Goal: Answer question/provide support

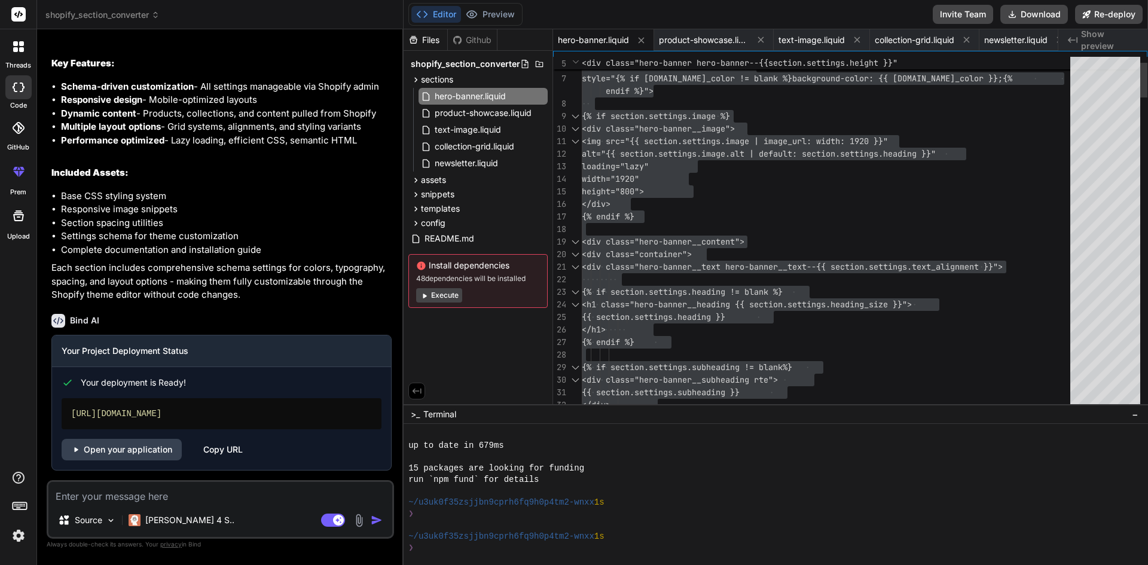
type textarea "<div class="container"> <div class="hero-banner__text hero-banner__text--{{ sec…"
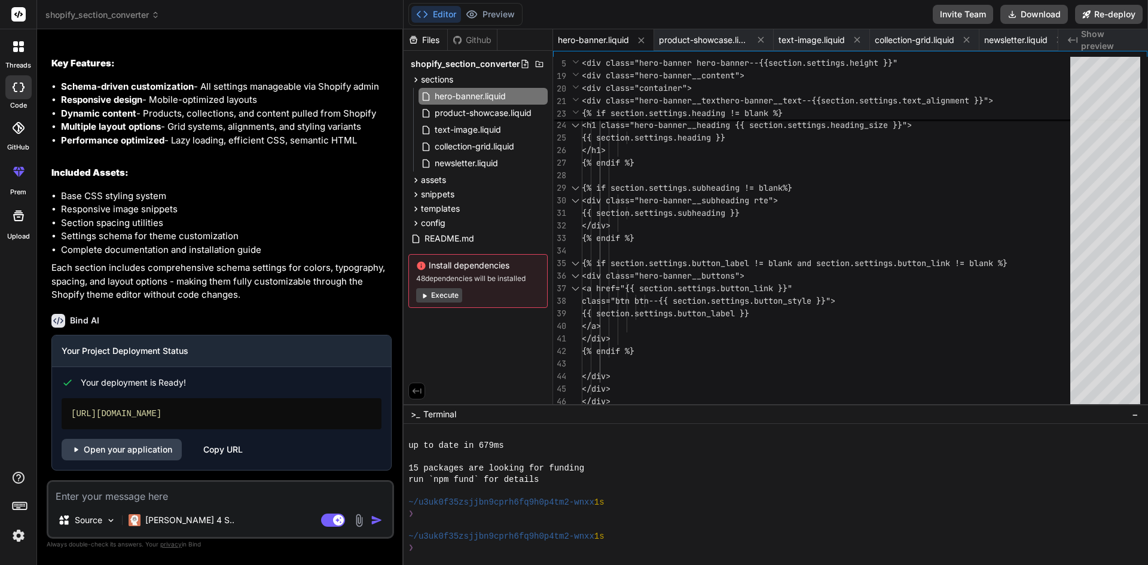
click at [133, 492] on textarea "To enrich screen reader interactions, please activate Accessibility in Grammarl…" at bounding box center [220, 493] width 344 height 22
type textarea "h"
type textarea "x"
type textarea "he"
type textarea "x"
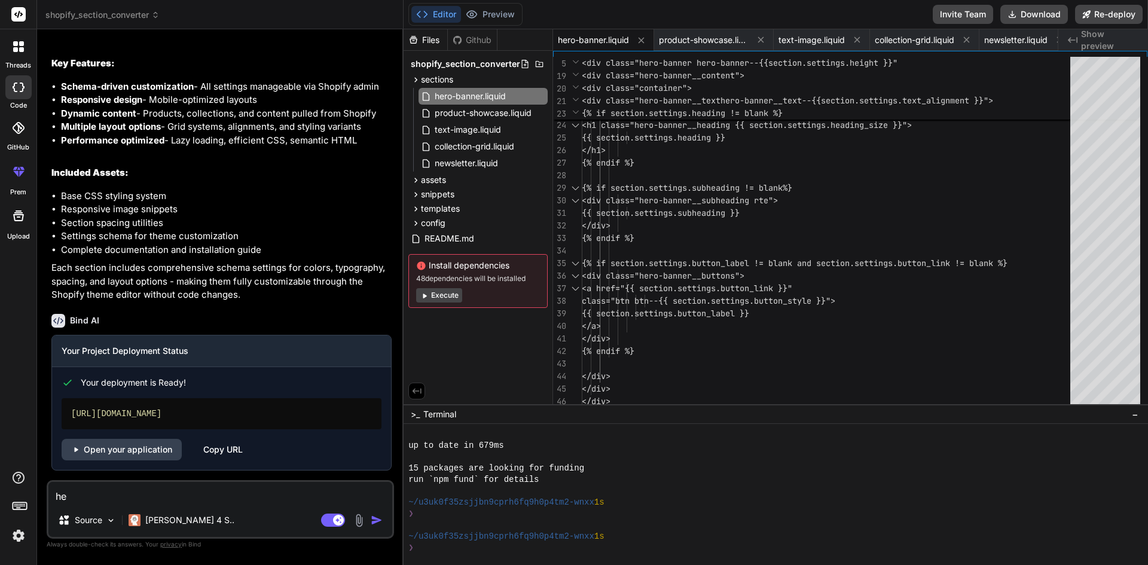
type textarea "her"
type textarea "x"
type textarea "hero"
type textarea "x"
type textarea "hero"
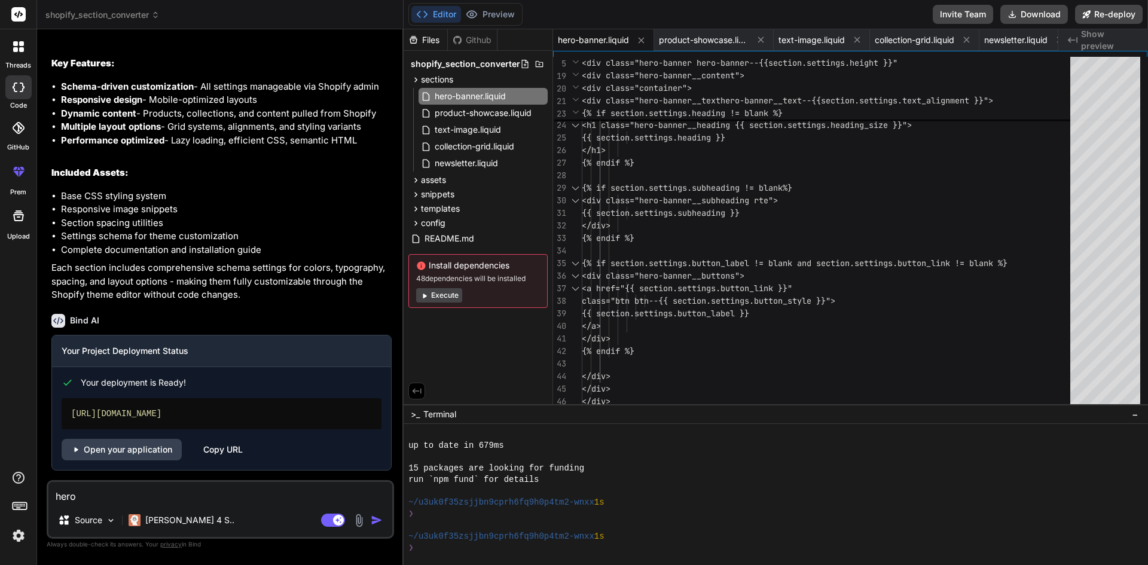
type textarea "x"
type textarea "hero s"
type textarea "x"
type textarea "hero se"
type textarea "x"
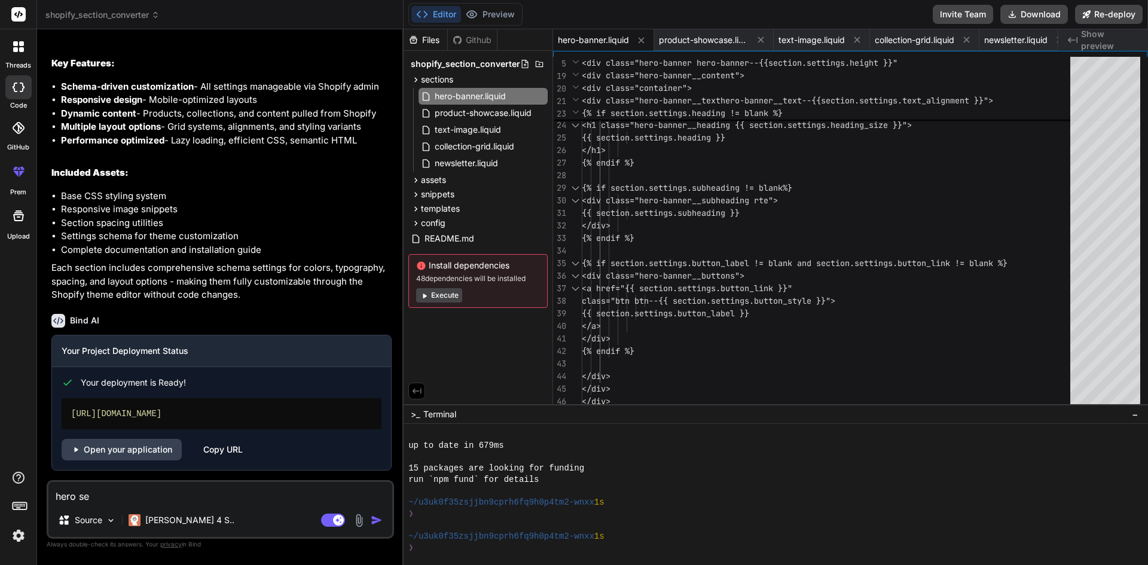
type textarea "hero sec"
type textarea "x"
type textarea "hero sect"
type textarea "x"
type textarea "hero secti"
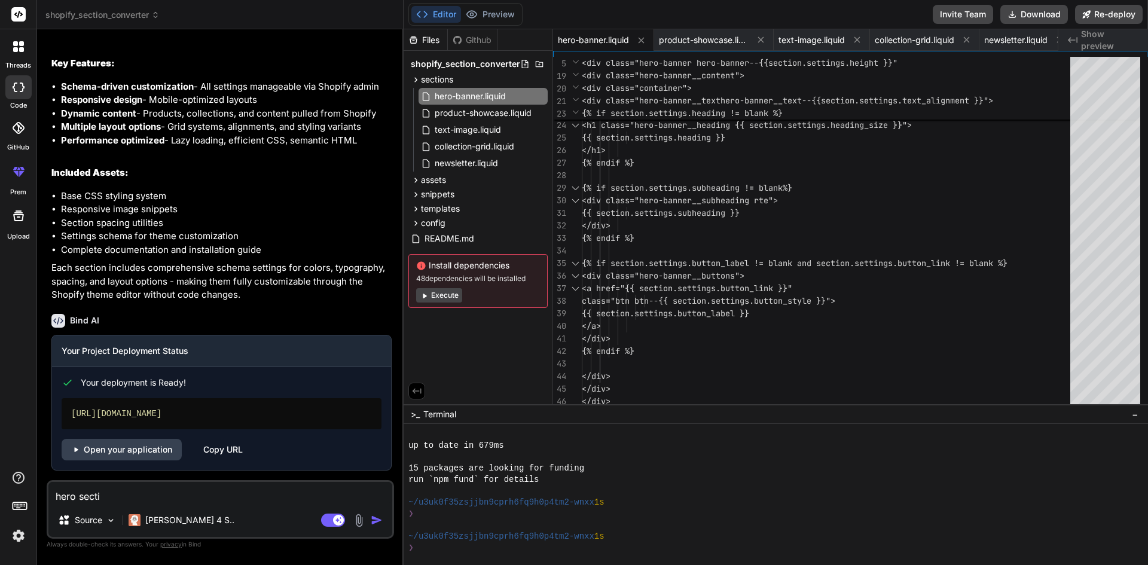
type textarea "x"
type textarea "hero sectio"
type textarea "x"
type textarea "hero section"
type textarea "x"
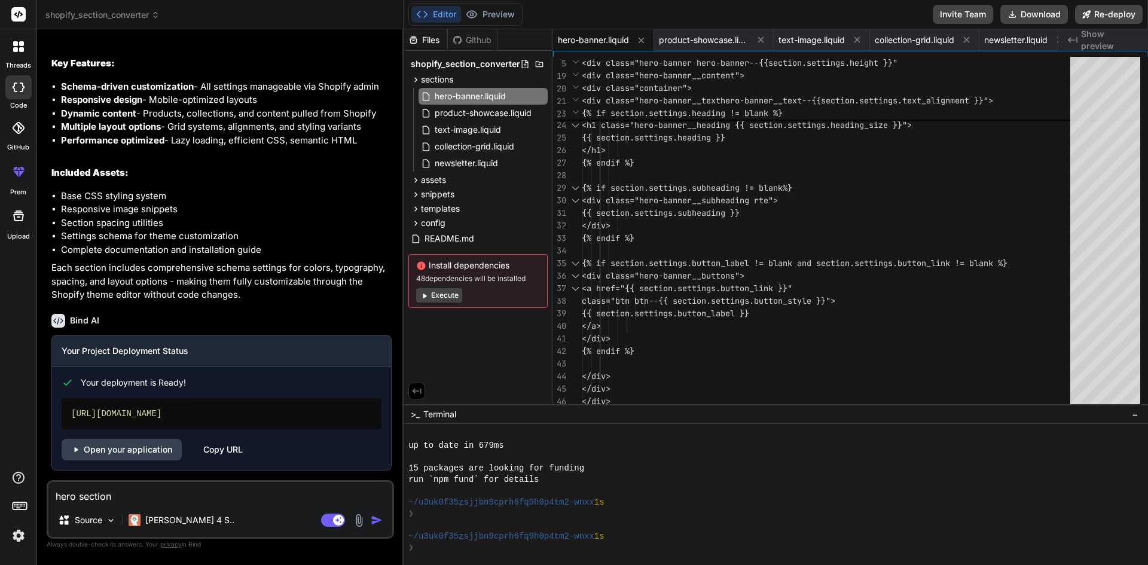
type textarea "hero section"
type textarea "x"
type textarea "hero section n"
type textarea "x"
type textarea "hero section no"
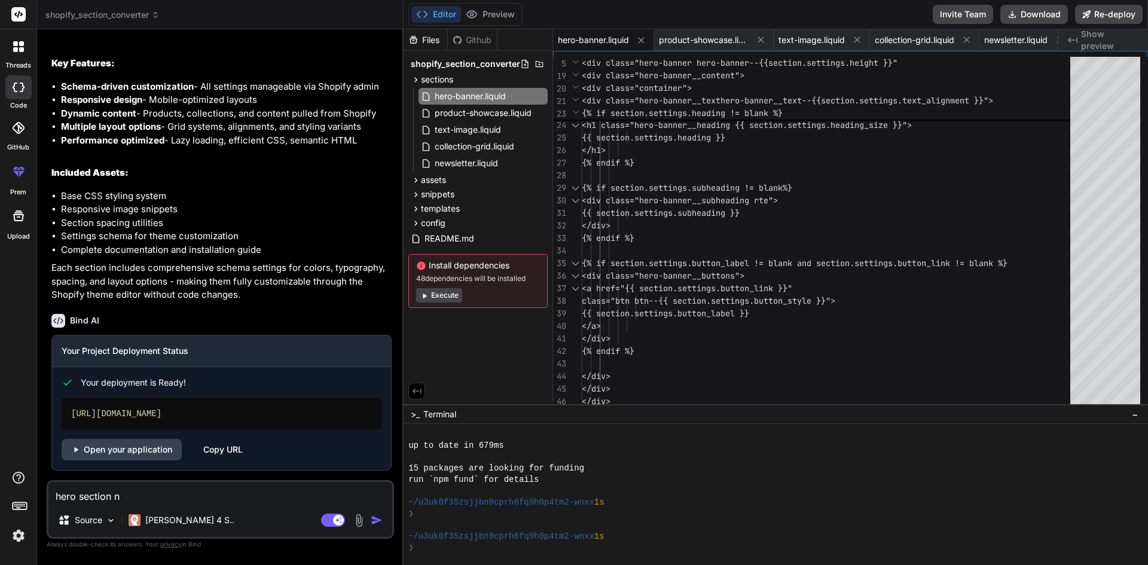
type textarea "x"
type textarea "hero section not"
type textarea "x"
type textarea "hero section not"
type textarea "x"
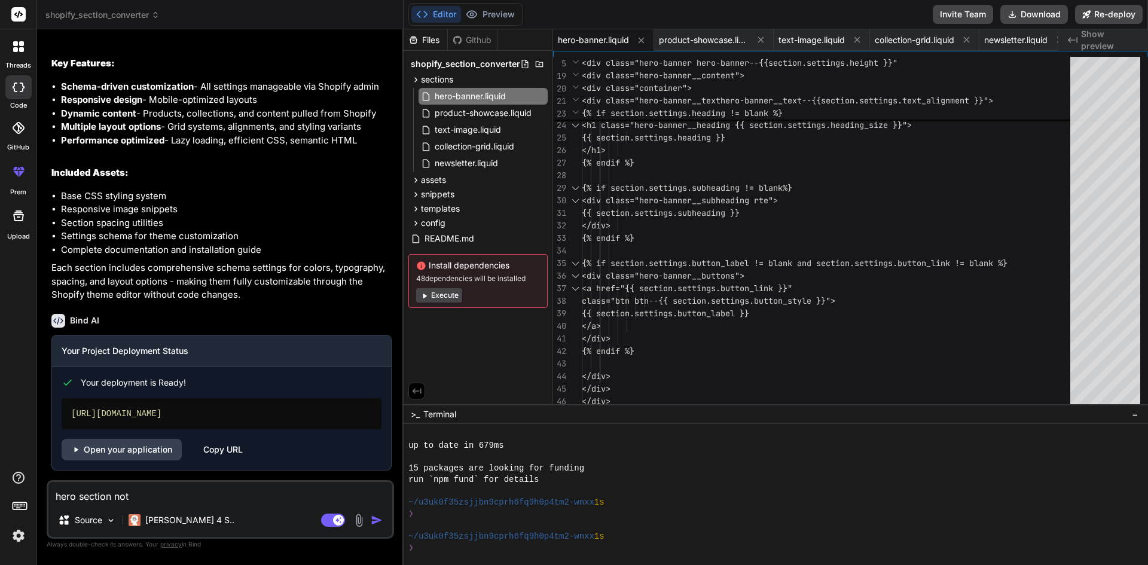
type textarea "hero section not s"
type textarea "x"
type textarea "hero section not sm"
type textarea "x"
type textarea "hero section not sma"
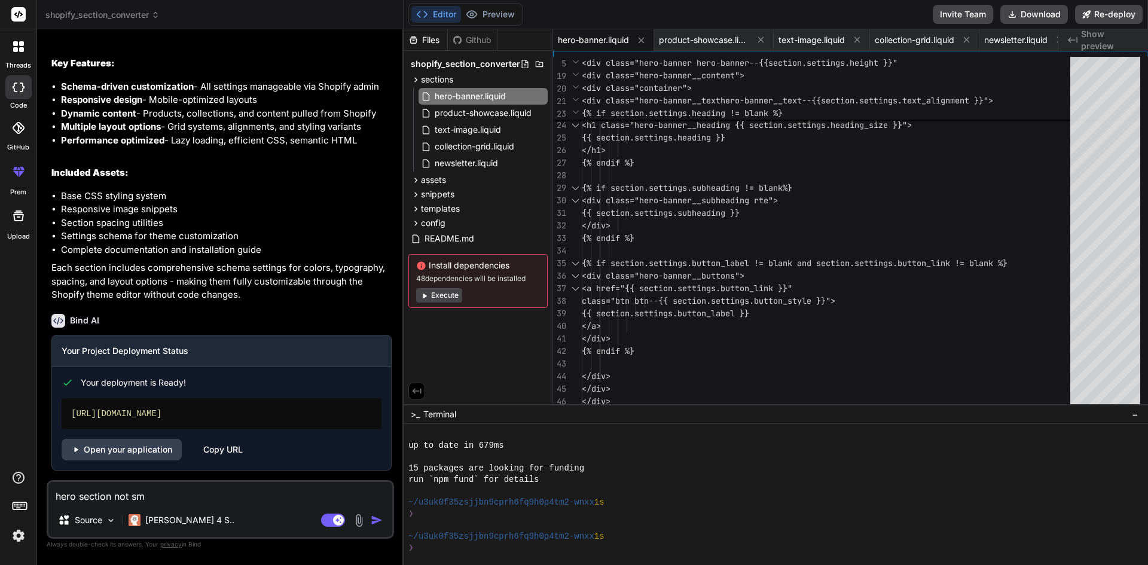
type textarea "x"
type textarea "hero section not smae"
type textarea "x"
type textarea "hero section not smae"
type textarea "x"
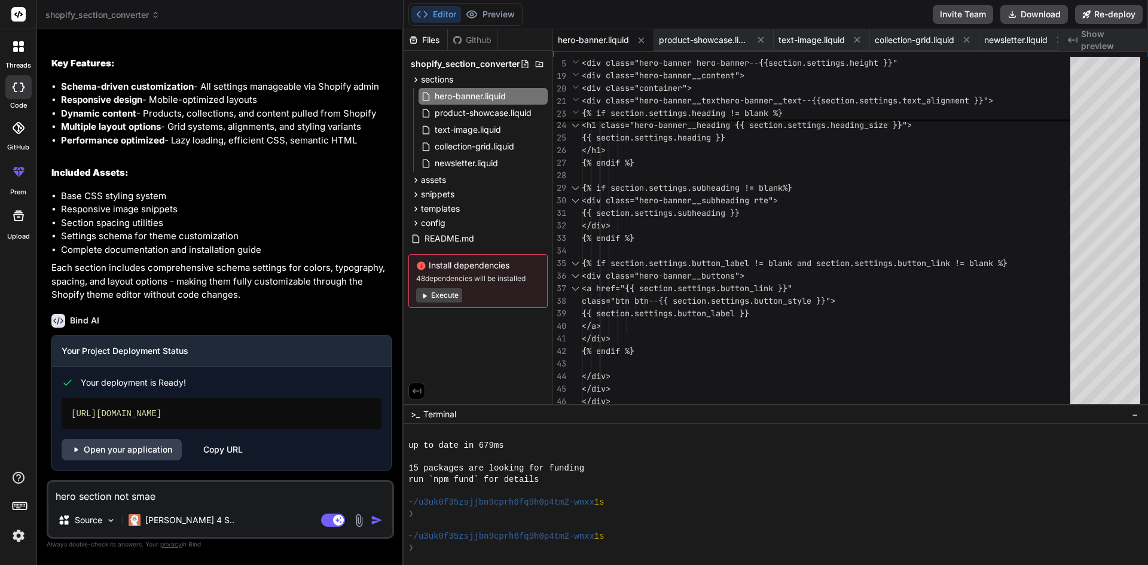
type textarea "hero section not smae a"
type textarea "x"
type textarea "hero section not smae as"
type textarea "x"
type textarea "hero section not smae as"
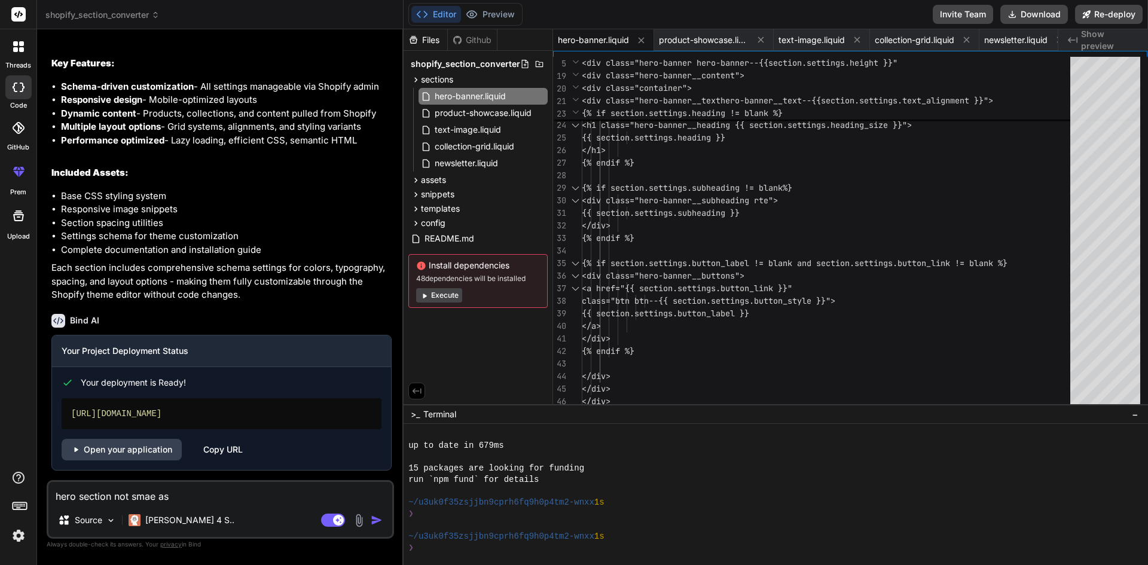
type textarea "x"
type textarea "hero section not smae as m"
type textarea "x"
type textarea "hero section not smae as my"
type textarea "x"
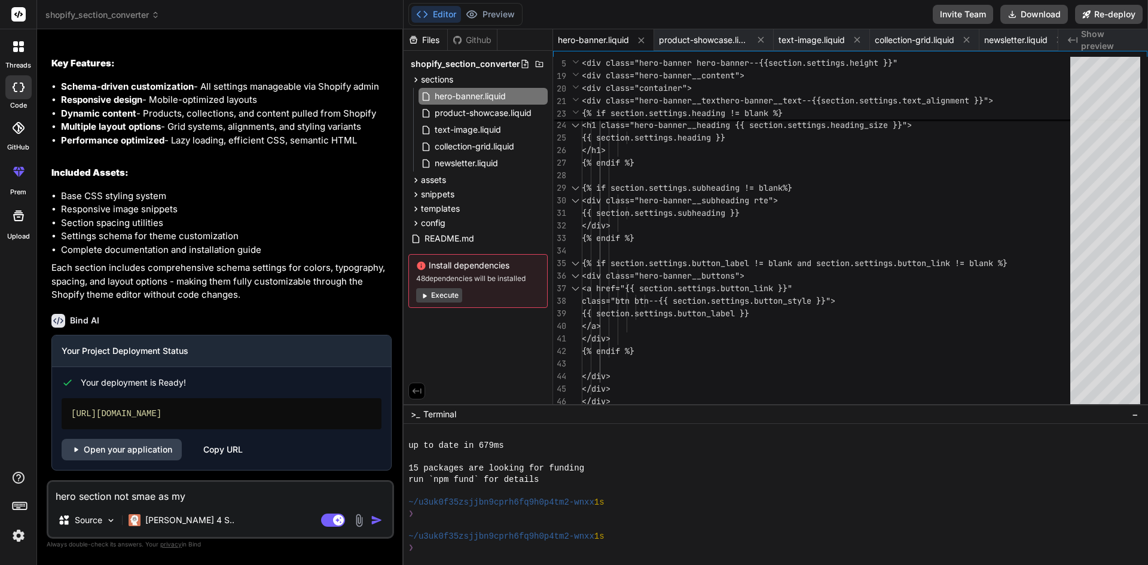
type textarea "hero section not smae as my"
type textarea "x"
type textarea "hero section not smae as my s"
type textarea "x"
type textarea "hero section not smae as my si"
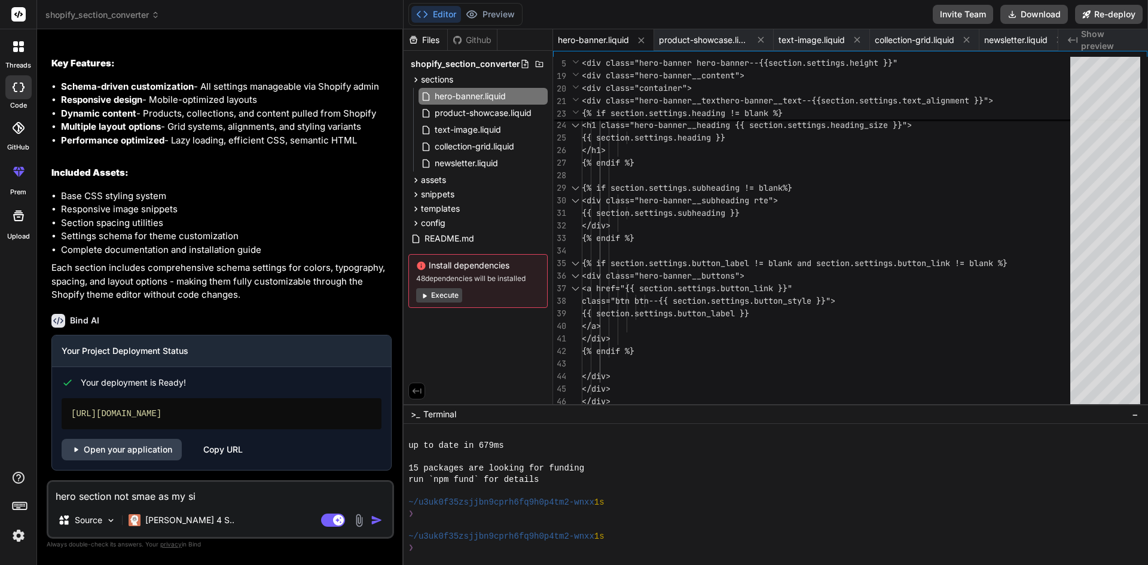
type textarea "x"
type textarea "hero section not smae as my sit"
type textarea "x"
type textarea "hero section not smae as my site"
type textarea "x"
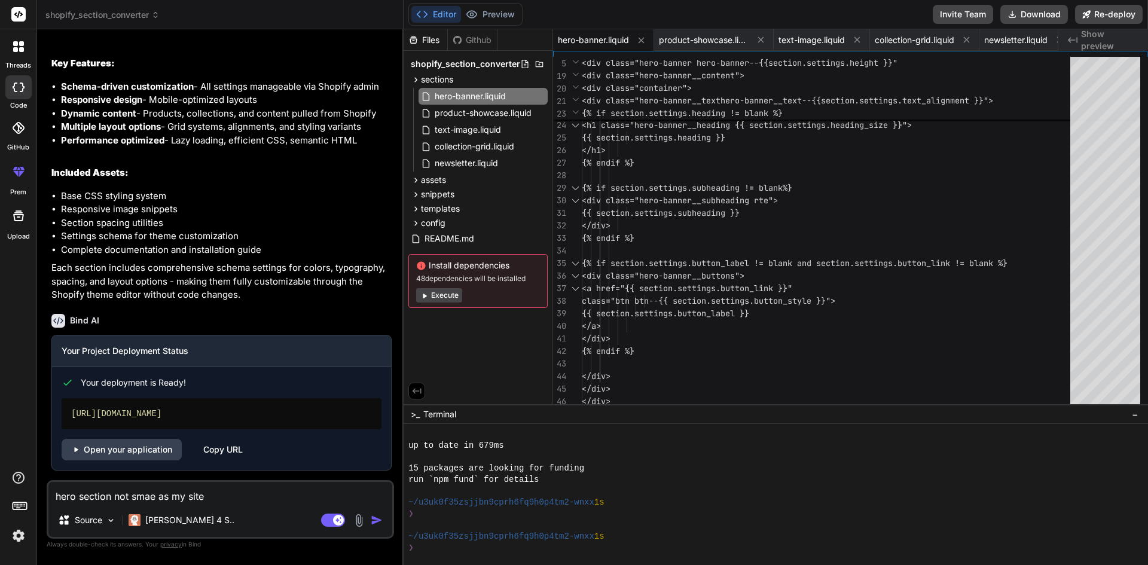
type textarea "hero section not smae as my site"
type textarea "x"
type textarea "hero section not smae as my site m"
type textarea "x"
type textarea "hero section not smae as my site my"
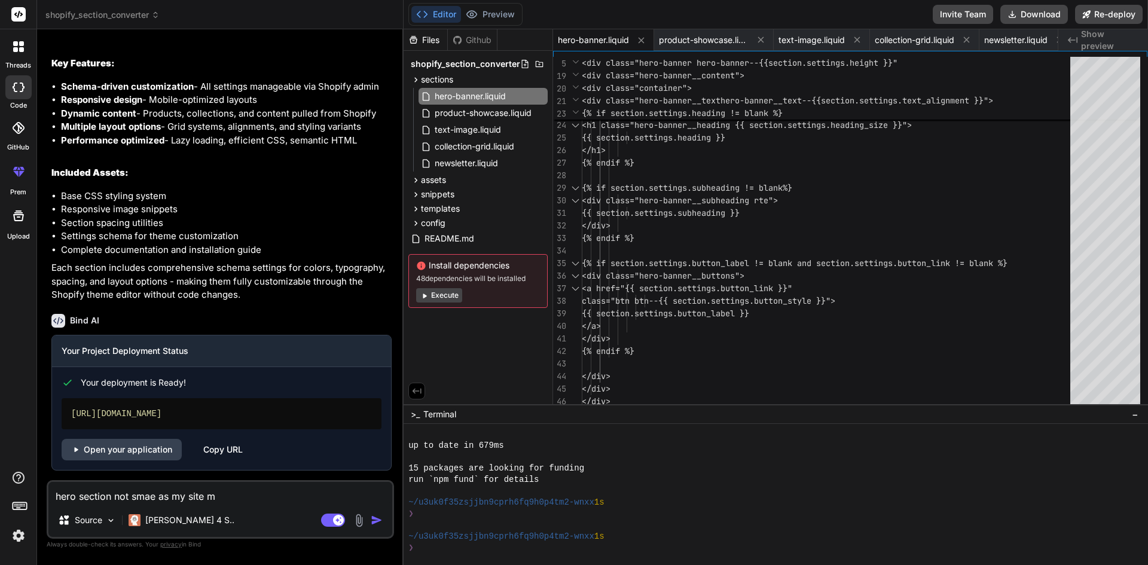
type textarea "x"
type textarea "hero section not smae as my site my"
type textarea "x"
type textarea "hero section not smae as my site my s"
type textarea "x"
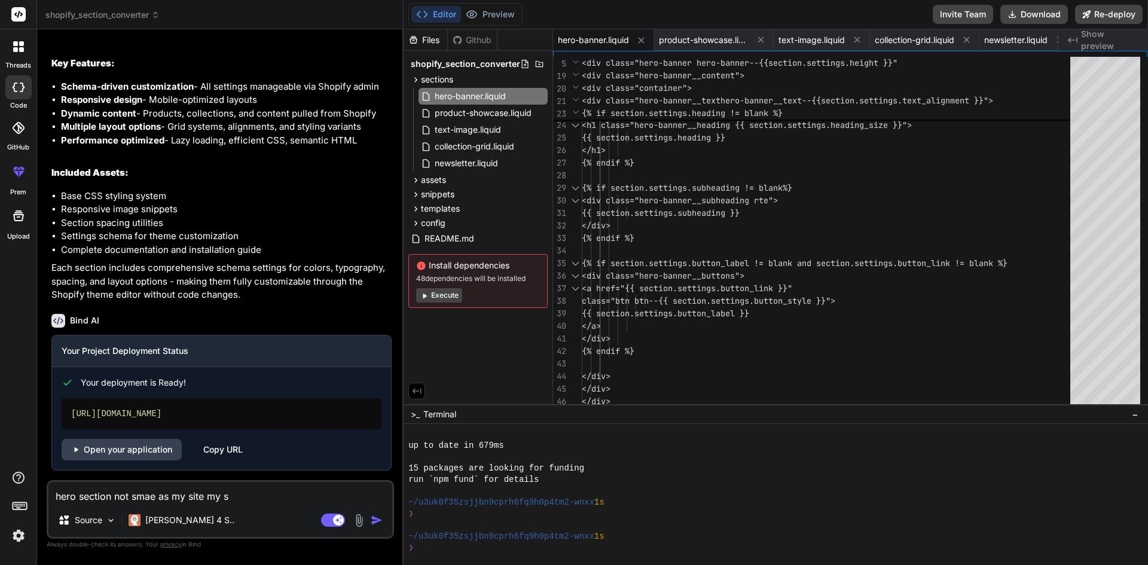
type textarea "hero section not smae as my site my si"
type textarea "x"
type textarea "hero section not smae as my site my sit"
type textarea "x"
type textarea "hero section not smae as my site my site"
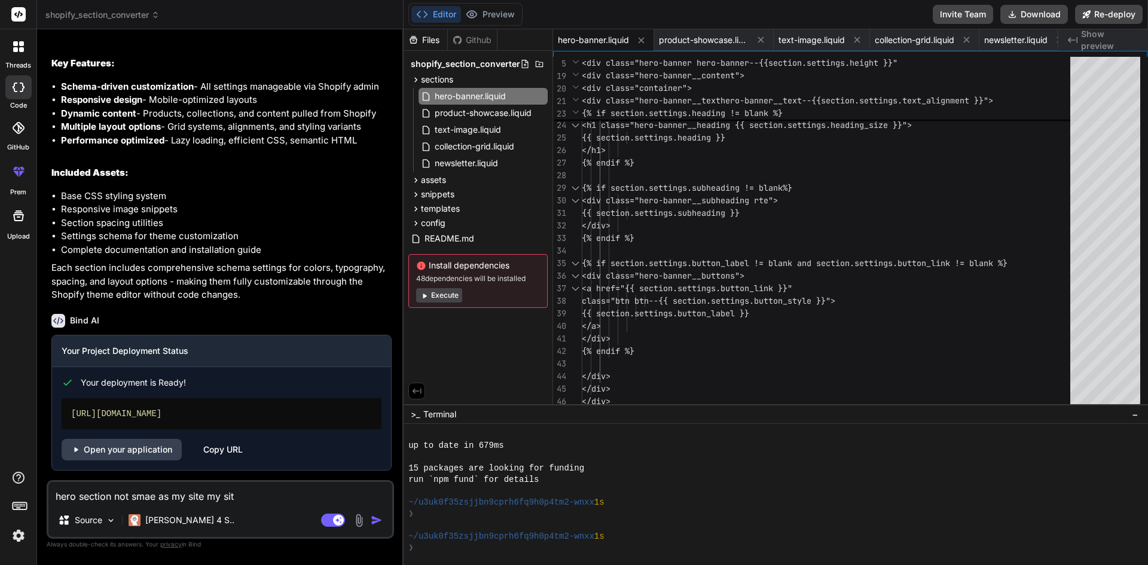
type textarea "x"
type textarea "hero section not smae as my site my site"
type textarea "x"
type textarea "hero section not smae as my site my site h"
type textarea "x"
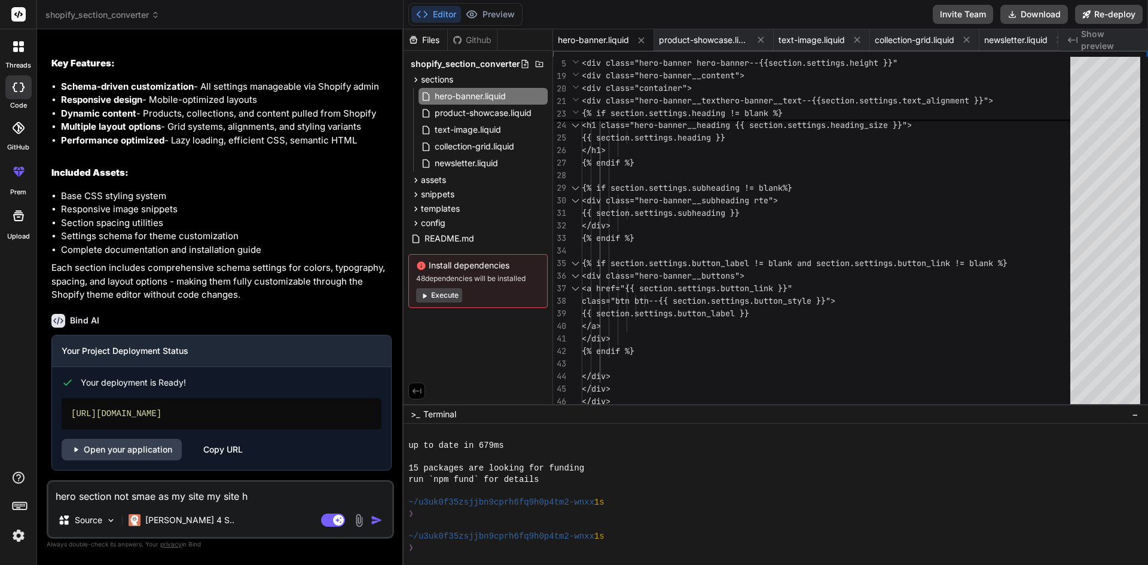
type textarea "hero section not smae as my site my site ha"
type textarea "x"
type textarea "hero section not smae as my site my site hav"
type textarea "x"
type textarea "hero section not smae as my site my site have"
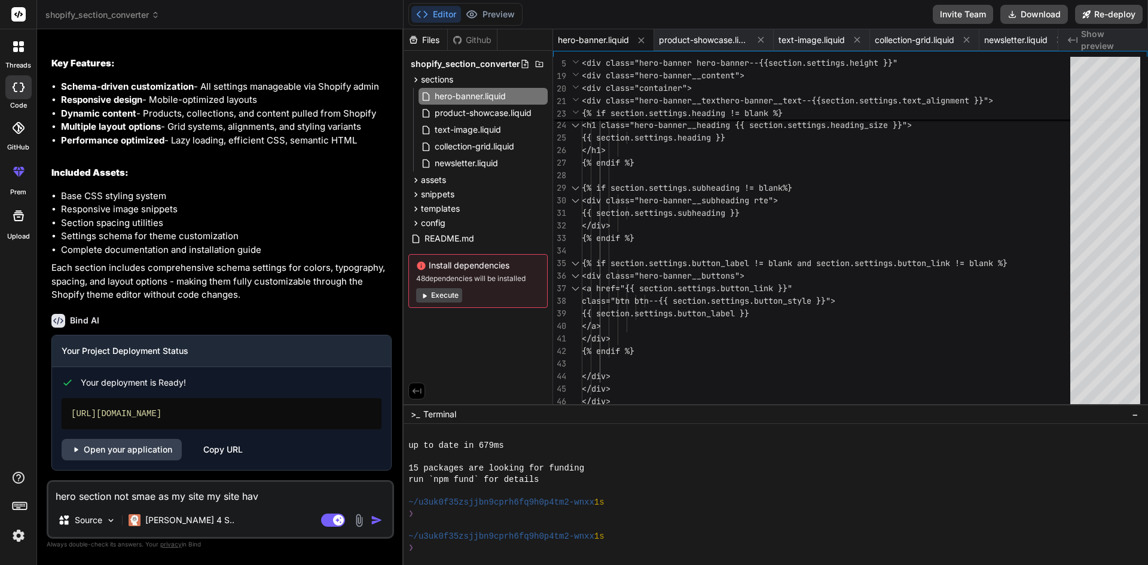
type textarea "x"
type textarea "hero section not smae as my site my site have"
type textarea "x"
type textarea "hero section not smae as my site my site have s"
type textarea "x"
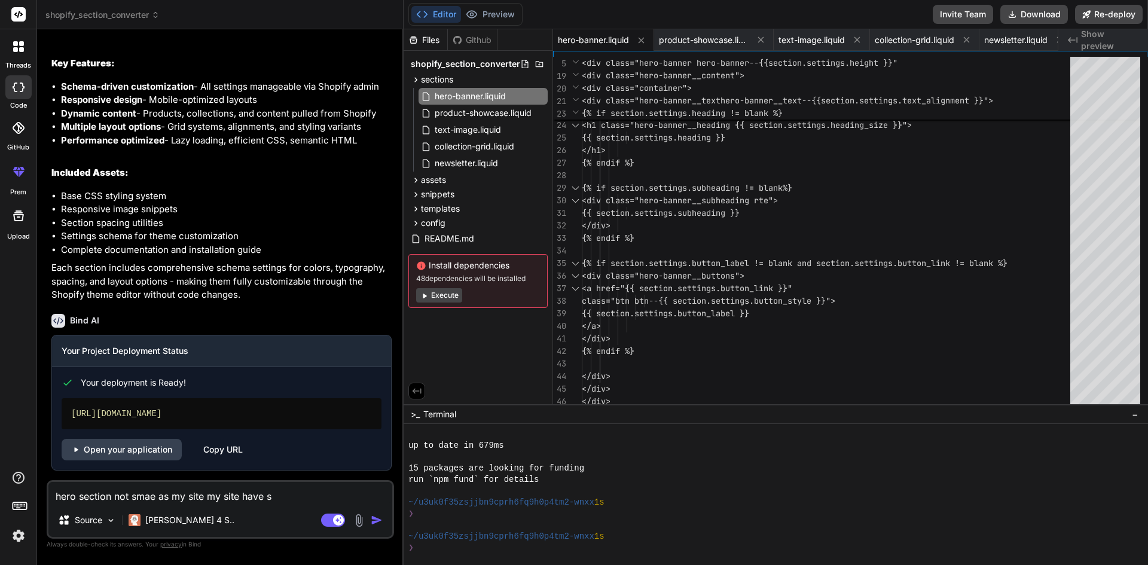
type textarea "hero section not smae as my site my site have sl"
type textarea "x"
type textarea "hero section not smae as my site my site have sli"
type textarea "x"
type textarea "hero section not smae as my site my site have slid"
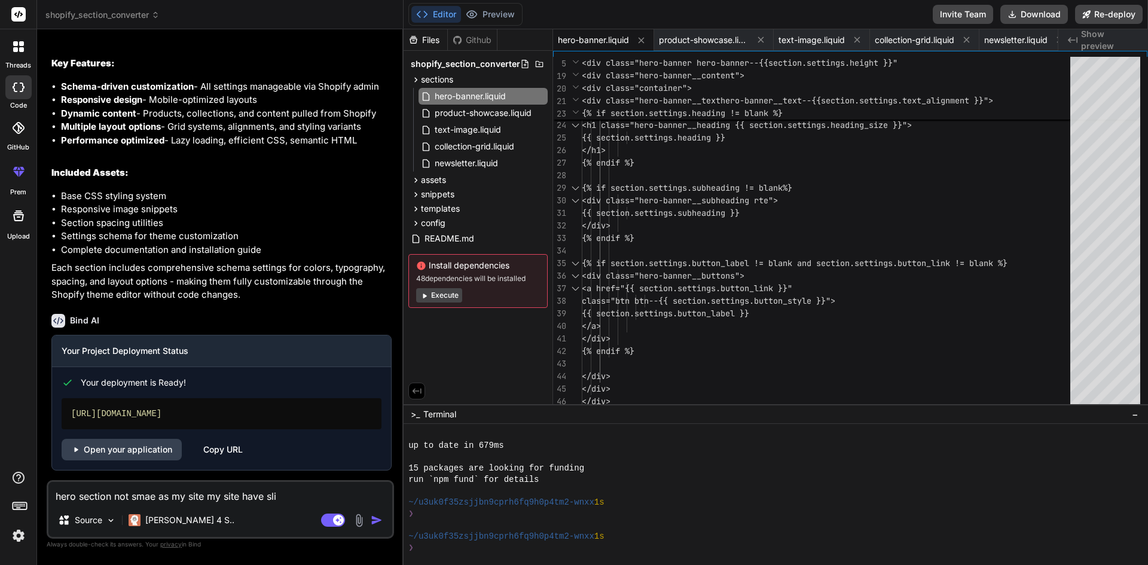
type textarea "x"
type textarea "hero section not smae as my site my site have slide"
type textarea "x"
type textarea "hero section not smae as my site my site have slider"
type textarea "x"
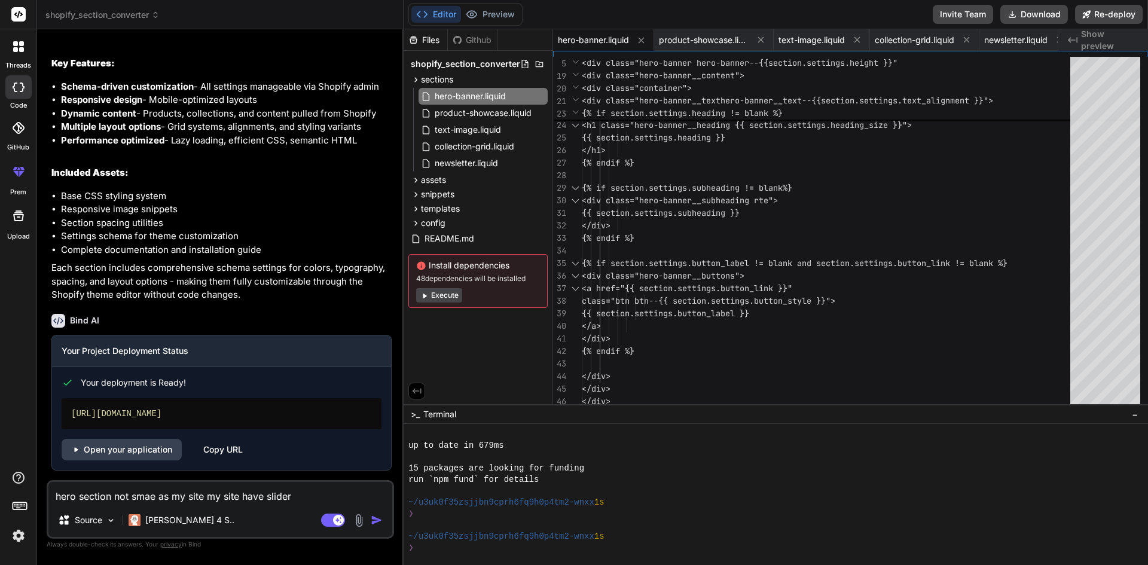
type textarea "hero section not smae as my site my site have slider"
type textarea "x"
type textarea "hero section not smae as my site my site have slider t"
type textarea "x"
type textarea "hero section not smae as my site my site have slider th"
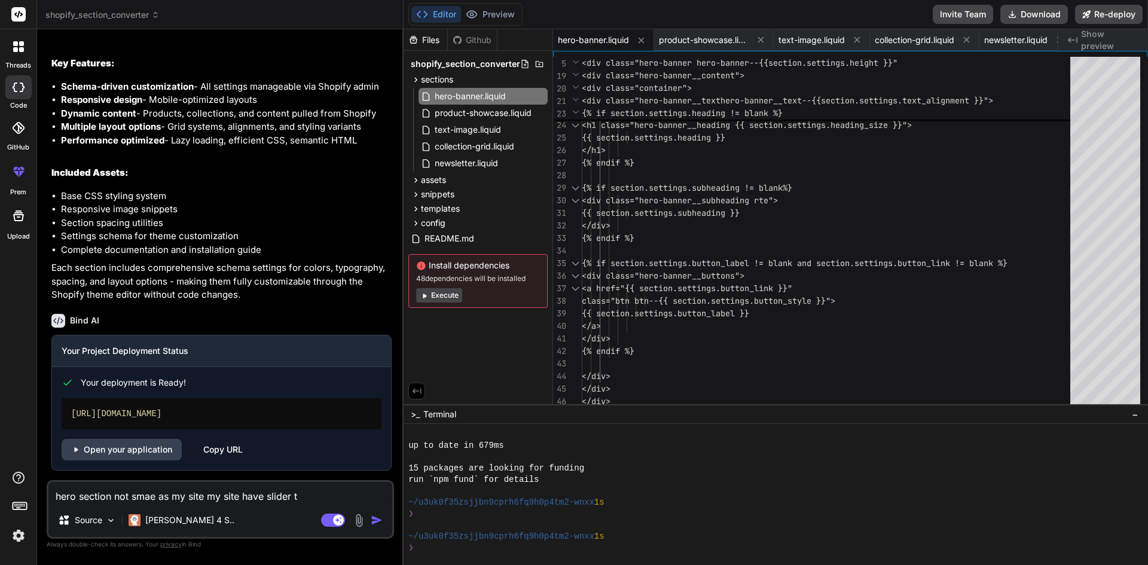
type textarea "x"
type textarea "hero section not smae as my site my site have slider t"
type textarea "x"
type textarea "hero section not smae as my site my site have slider"
type textarea "x"
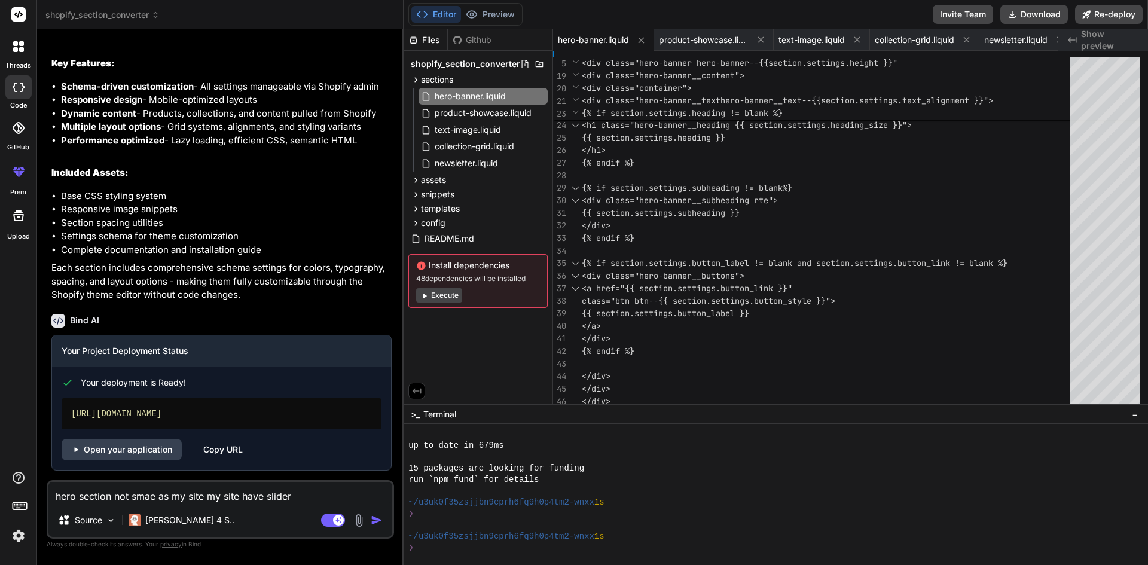
type textarea "hero section not smae as my site my site have slider t"
type textarea "x"
type textarea "hero section not smae as my site my site have slider th"
type textarea "x"
type textarea "hero section not smae as my site my site have slider thi"
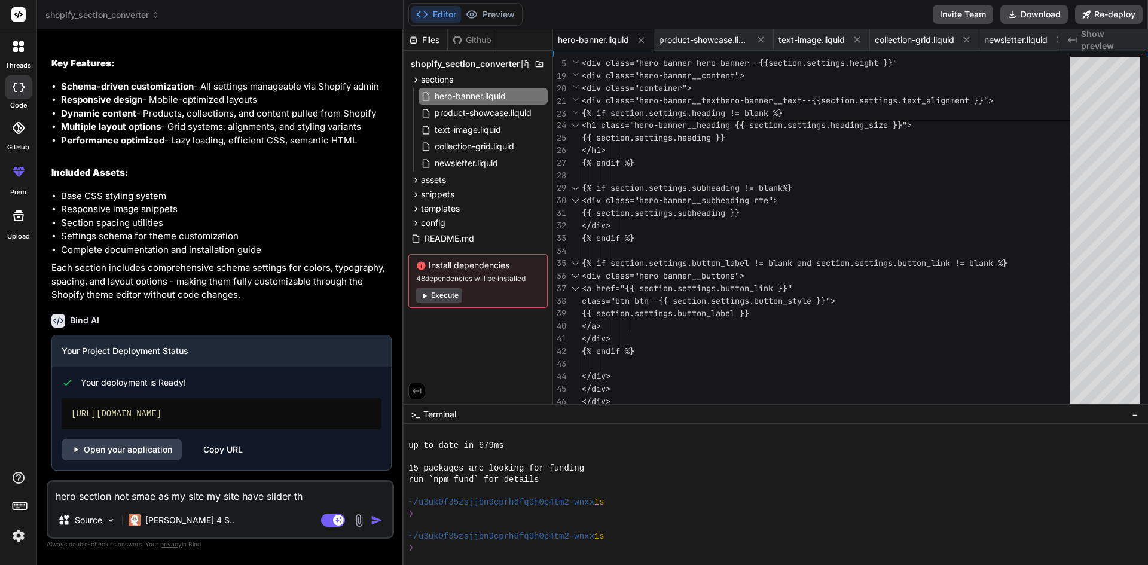
type textarea "x"
type textarea "hero section not smae as my site my site have slider this"
type textarea "x"
type textarea "hero section not smae as my site my site have slider this"
type textarea "x"
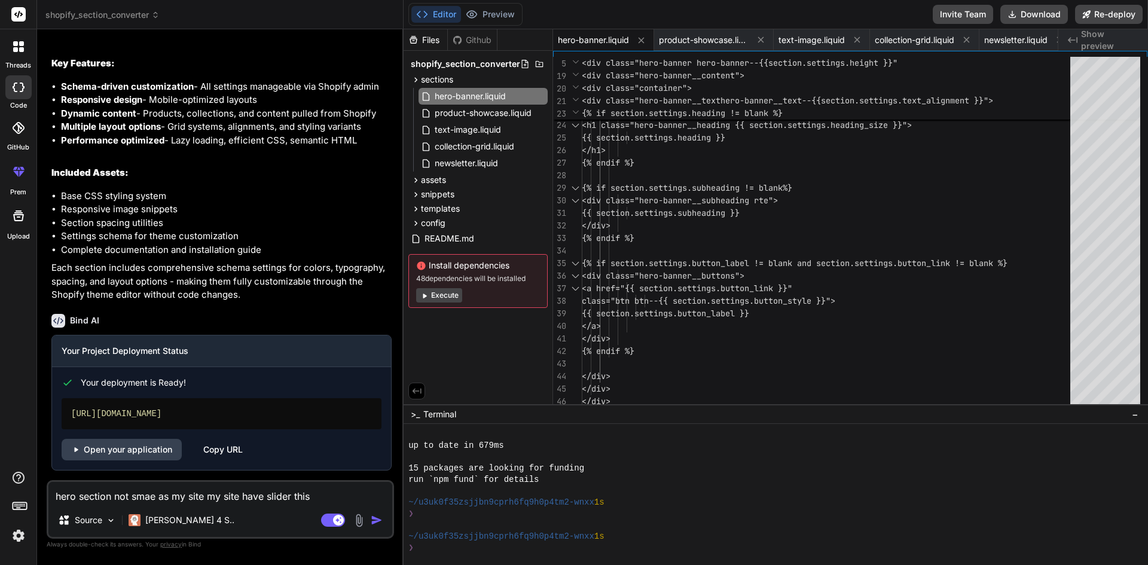
type textarea "hero section not smae as my site my site have slider this i"
type textarea "x"
type textarea "hero section not smae as my site my site have slider this is"
type textarea "x"
type textarea "hero section not smae as my site my site have slider this is"
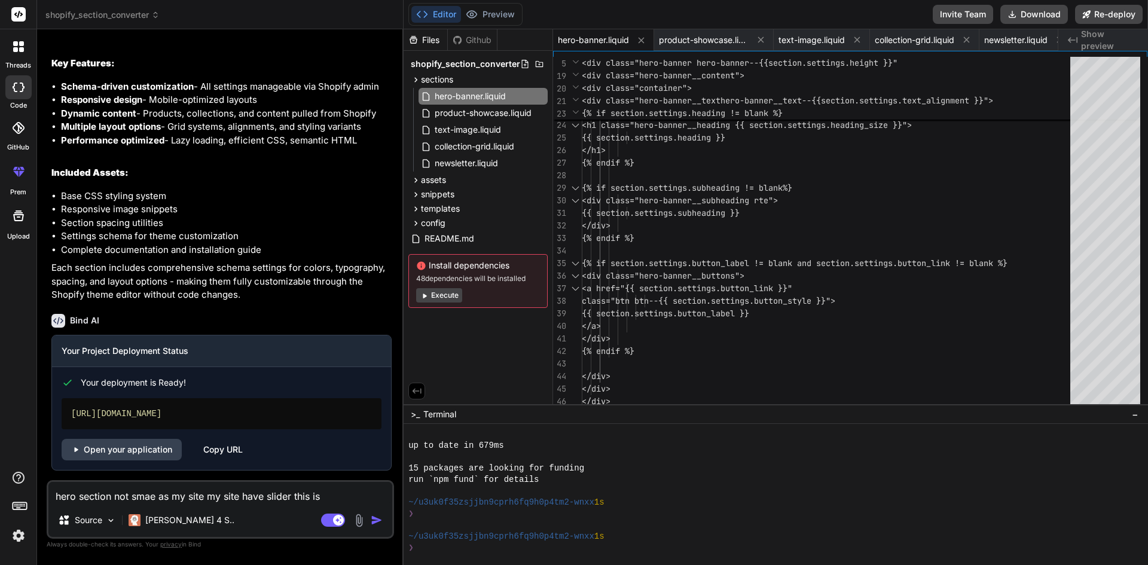
type textarea "x"
type textarea "hero section not smae as my site my site have slider this is n"
type textarea "x"
type textarea "hero section not smae as my site my site have slider this is no"
type textarea "x"
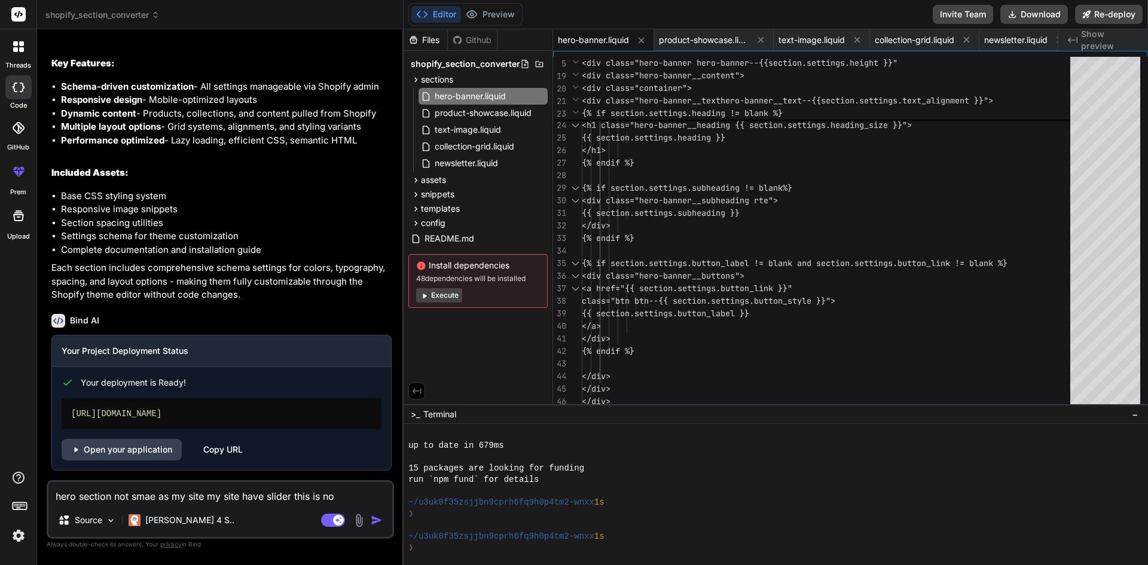
type textarea "hero section not smae as my site my site have slider this is not"
type textarea "x"
type textarea "hero section not smae as my site my site have slider this is not"
type textarea "x"
type textarea "hero section not smae as my site my site have slider this is not s"
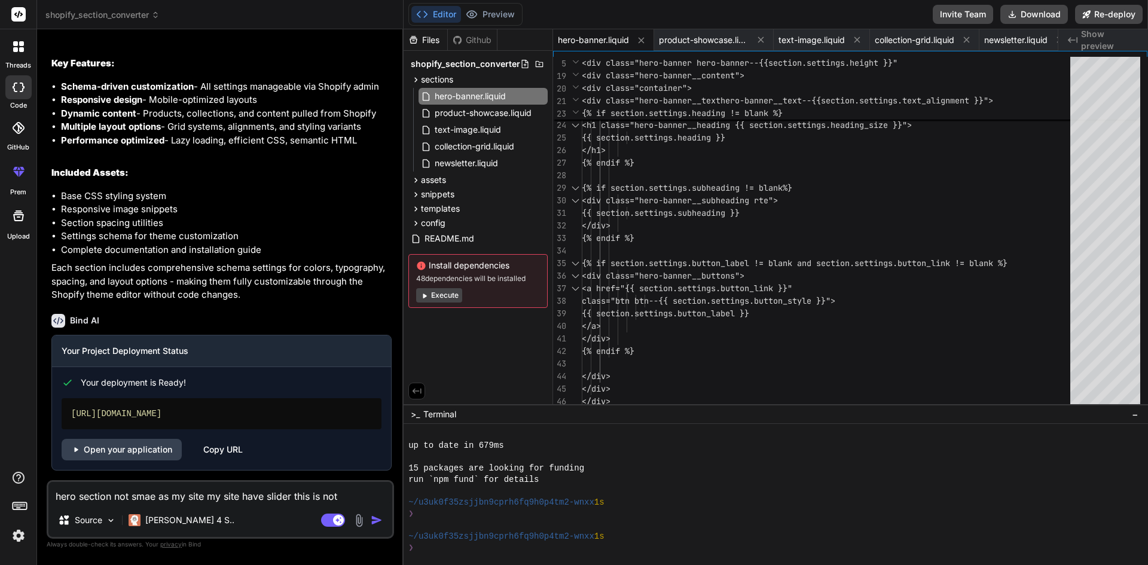
type textarea "x"
type textarea "hero section not smae as my site my site have slider this is not sl"
type textarea "x"
type textarea "hero section not smae as my site my site have slider this is not sli"
type textarea "x"
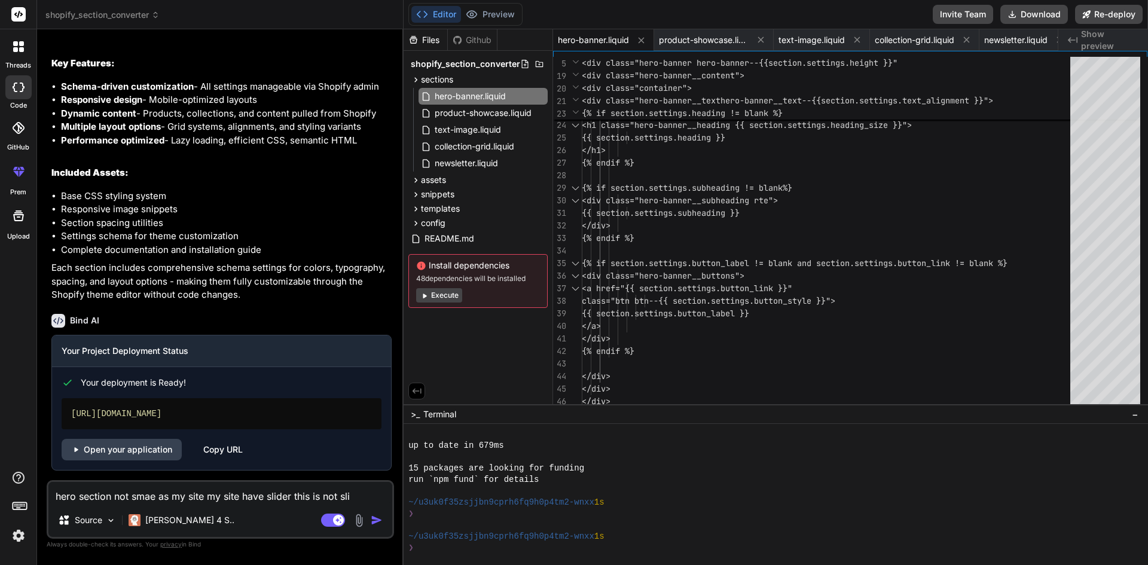
type textarea "hero section not smae as my site my site have slider this is not slid"
type textarea "x"
type textarea "hero section not smae as my site my site have slider this is not slide"
type textarea "x"
type textarea "hero section not smae as my site my site have slider this is not slider"
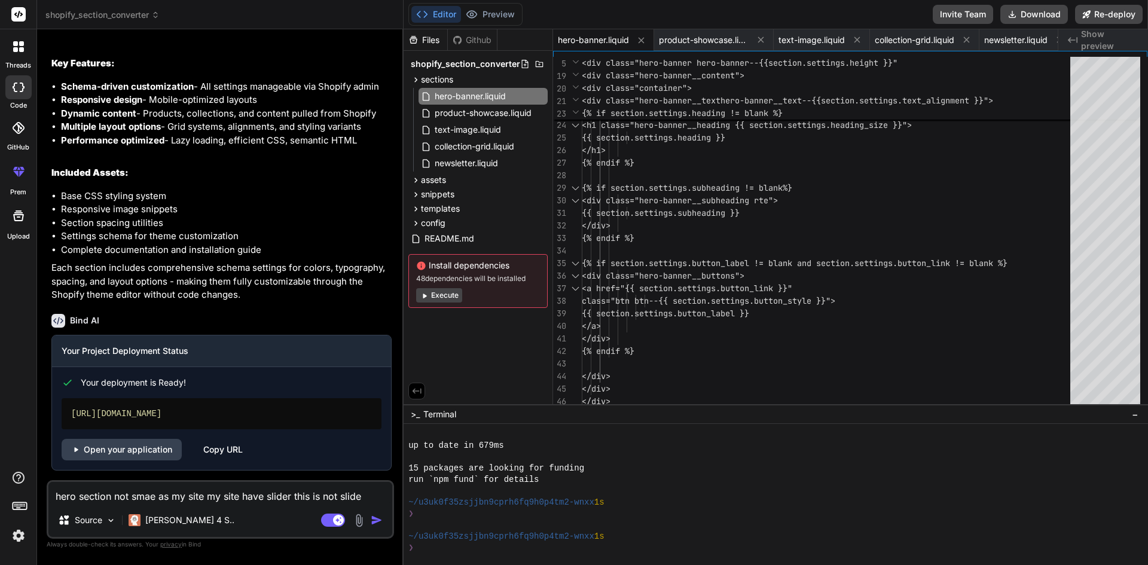
type textarea "x"
type textarea "hero section not smae as my site my site have slider this is not slider"
type textarea "x"
type textarea "hero section not smae as my site my site have slider this is not slider"
click at [375, 498] on textarea "hero section not smae as my site my site have slider this is not slider" at bounding box center [220, 493] width 344 height 22
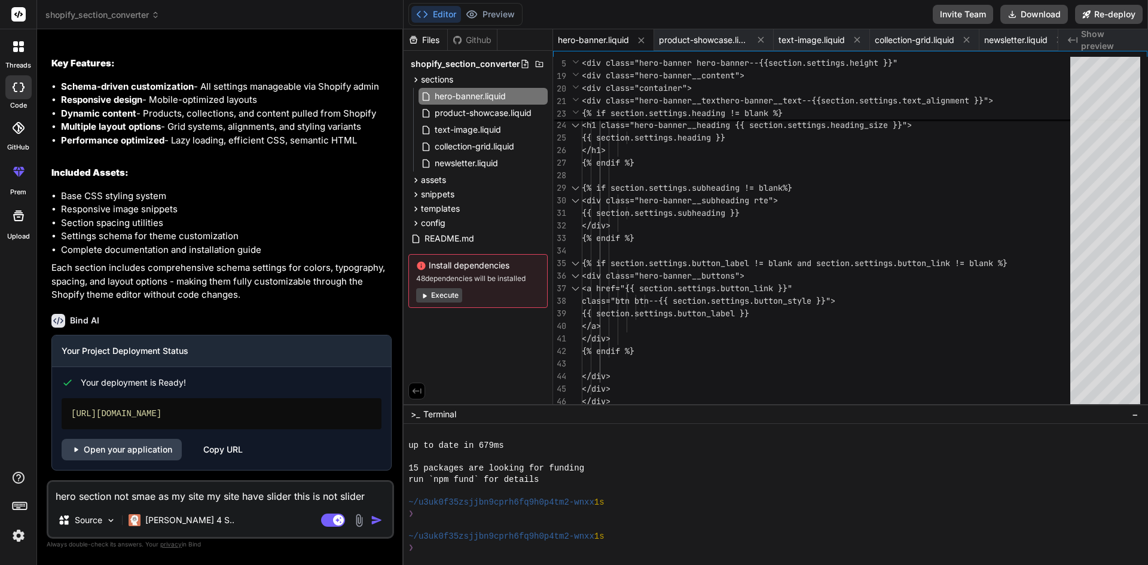
click at [362, 521] on img at bounding box center [359, 521] width 14 height 14
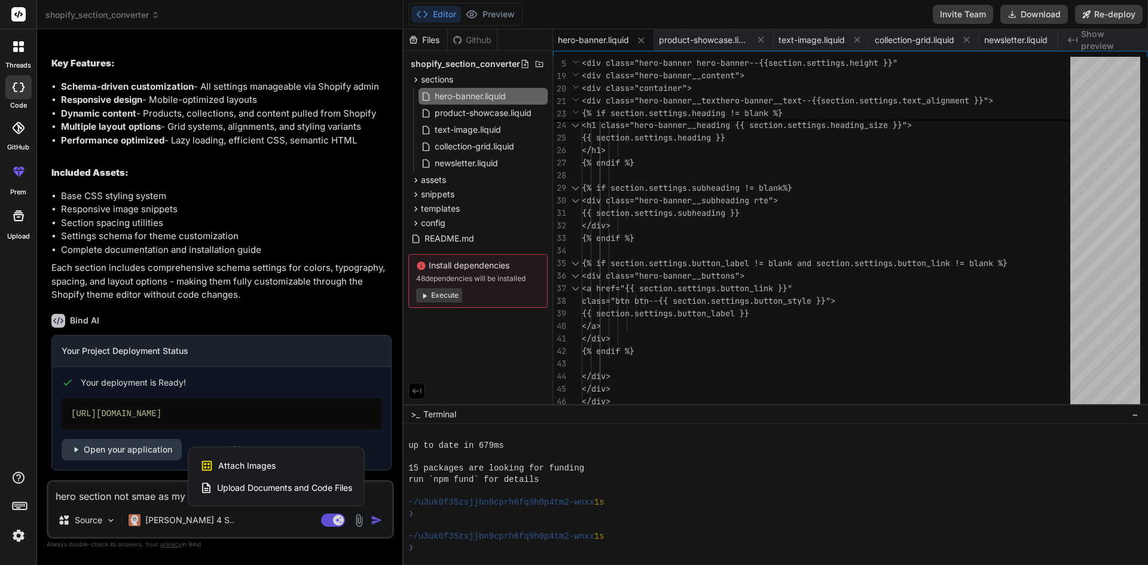
click at [379, 495] on div at bounding box center [574, 282] width 1148 height 565
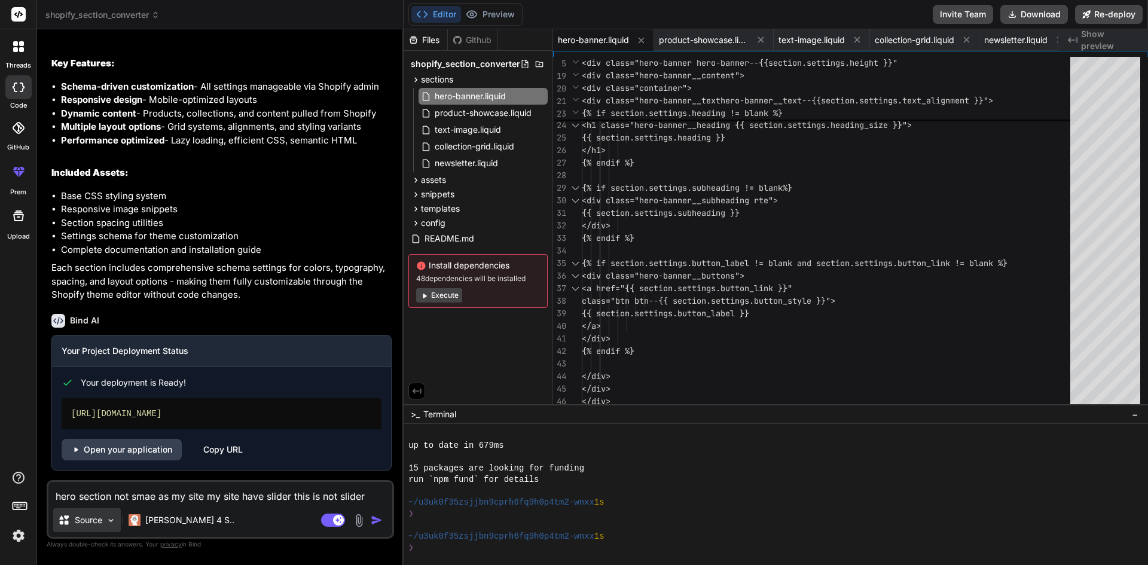
click at [99, 519] on p "Source" at bounding box center [89, 520] width 28 height 12
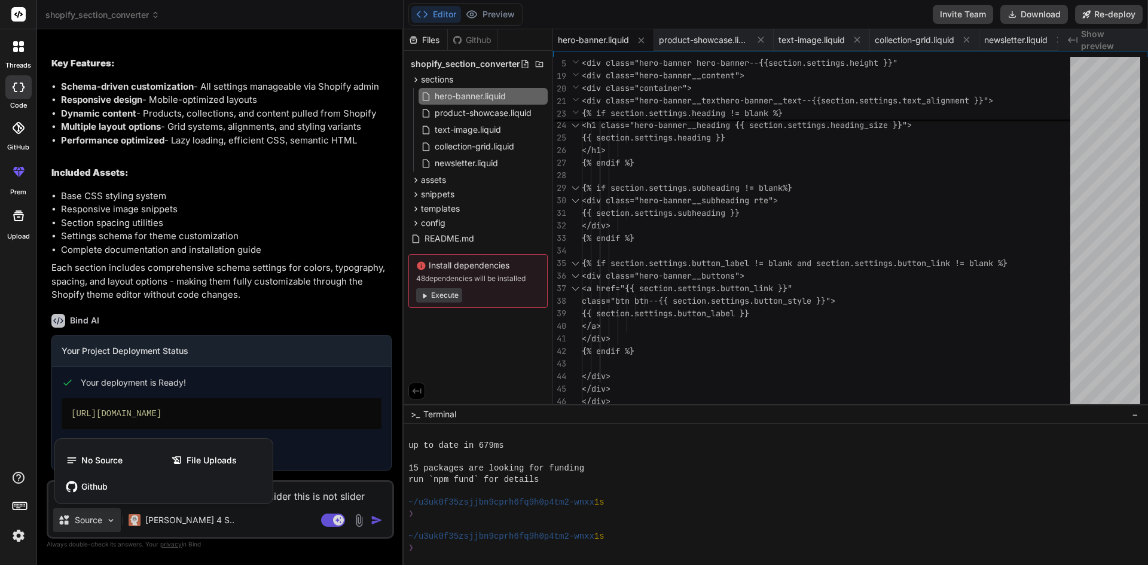
click at [139, 521] on div at bounding box center [574, 282] width 1148 height 565
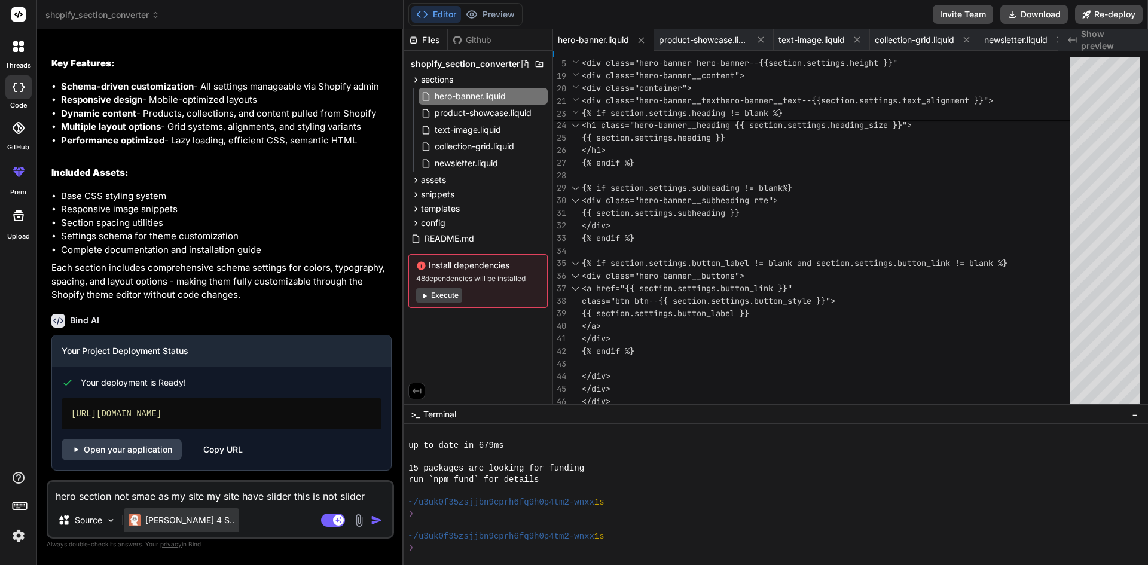
click at [136, 519] on img at bounding box center [135, 520] width 12 height 12
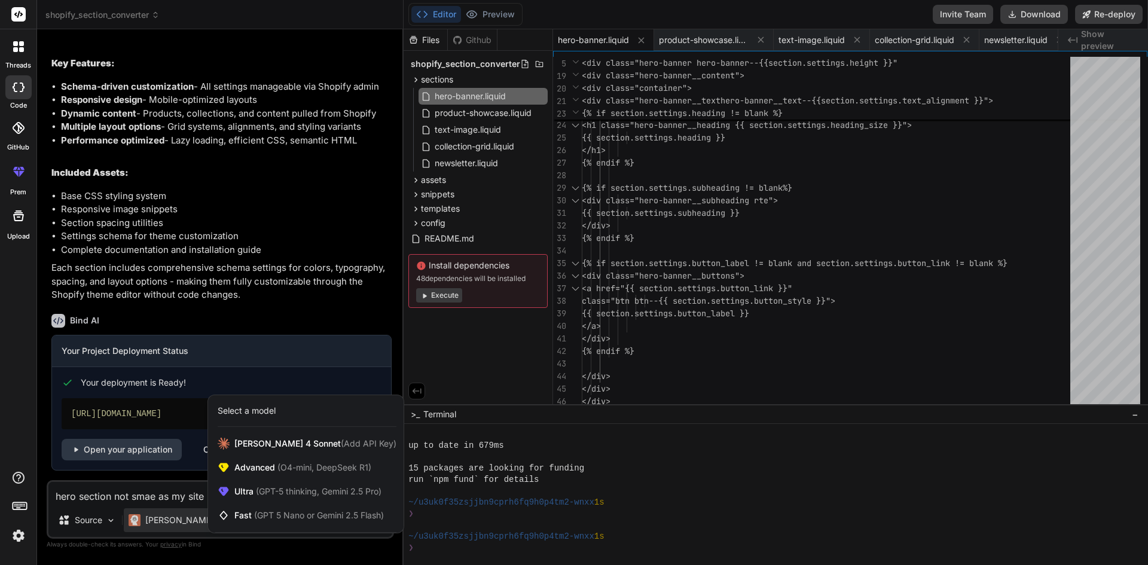
click at [136, 519] on div at bounding box center [574, 282] width 1148 height 565
type textarea "x"
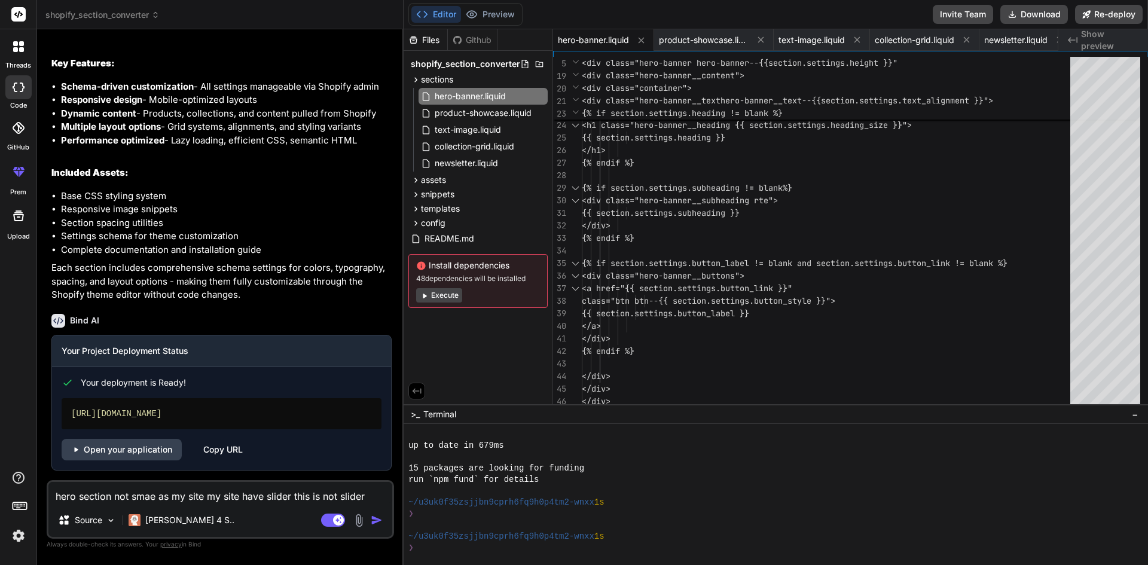
click at [372, 489] on textarea "hero section not smae as my site my site have slider this is not slider" at bounding box center [220, 493] width 344 height 22
click at [370, 489] on textarea "hero section not smae as my site my site have slider this is not slider" at bounding box center [220, 493] width 344 height 22
paste textarea "[URL][DOMAIN_NAME]"
type textarea "hero section not smae as my site my site have slider this is not slider [URL][D…"
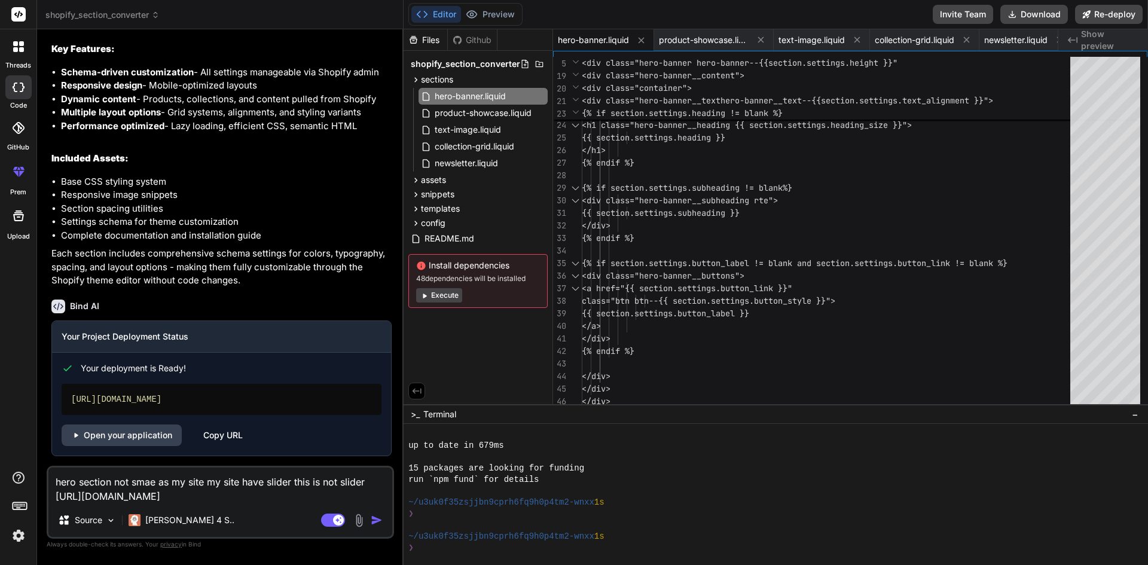
type textarea "x"
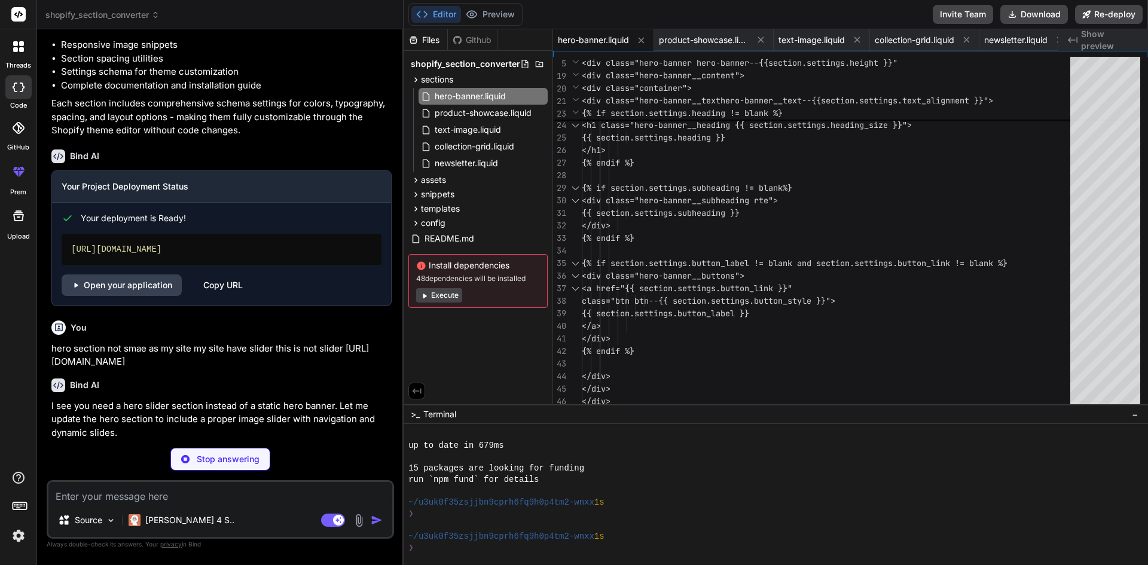
scroll to position [1112, 0]
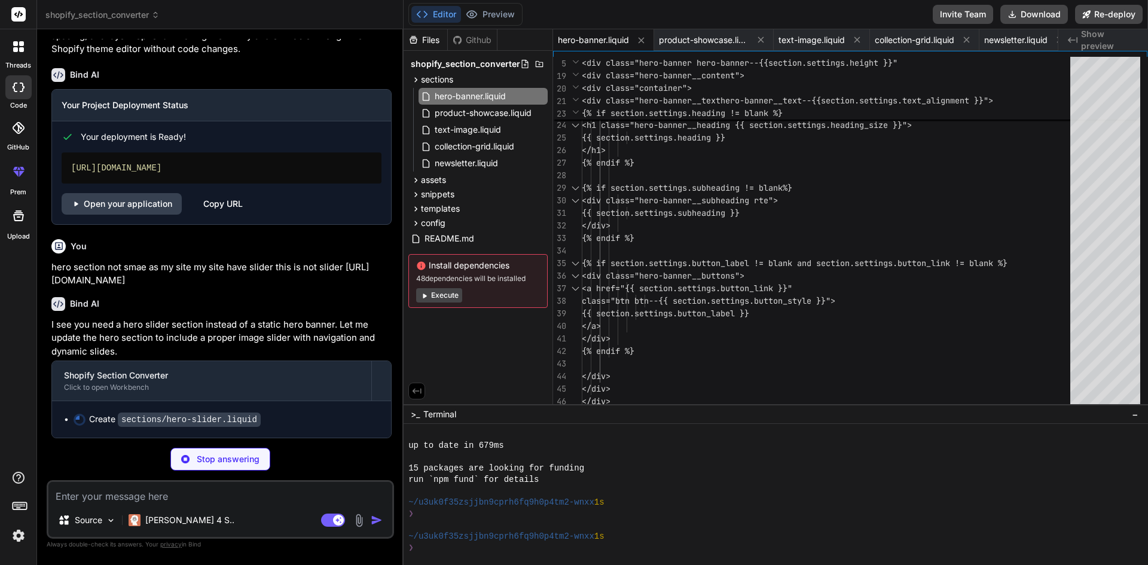
type textarea "x"
type textarea "}, { "type": "slide" } ] } ] } {% endschema %}"
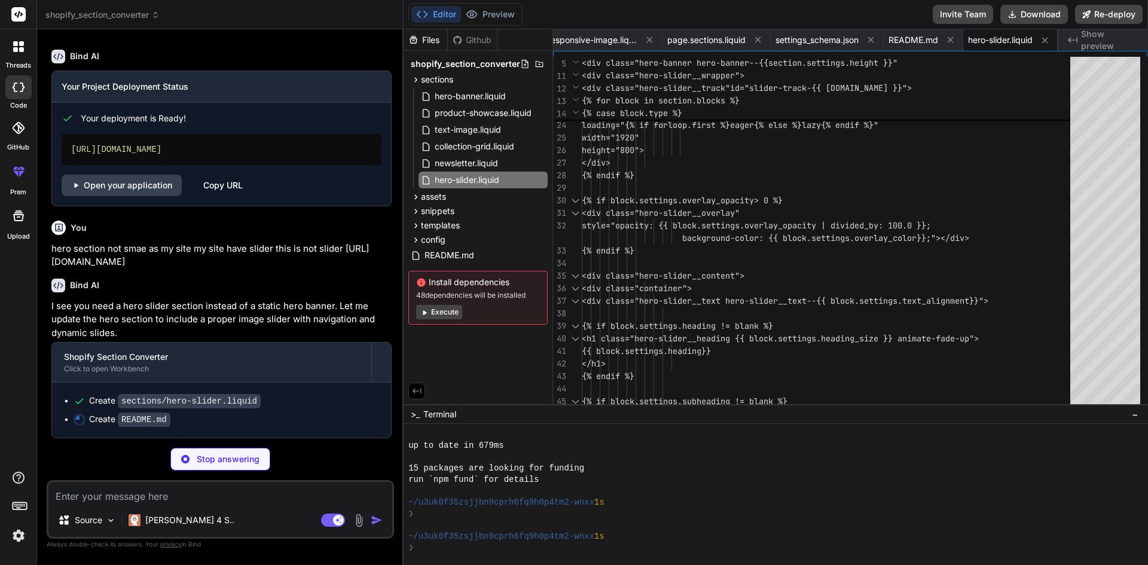
type textarea "x"
type textarea "additional transition effects or custom navigation styles, modify the CSS and J…"
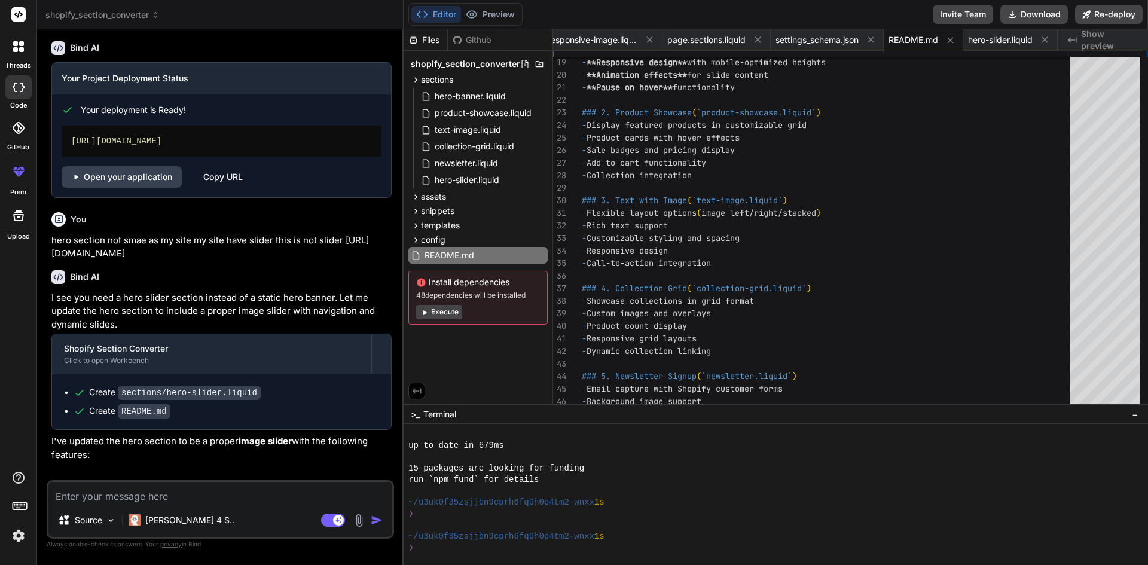
type textarea "x"
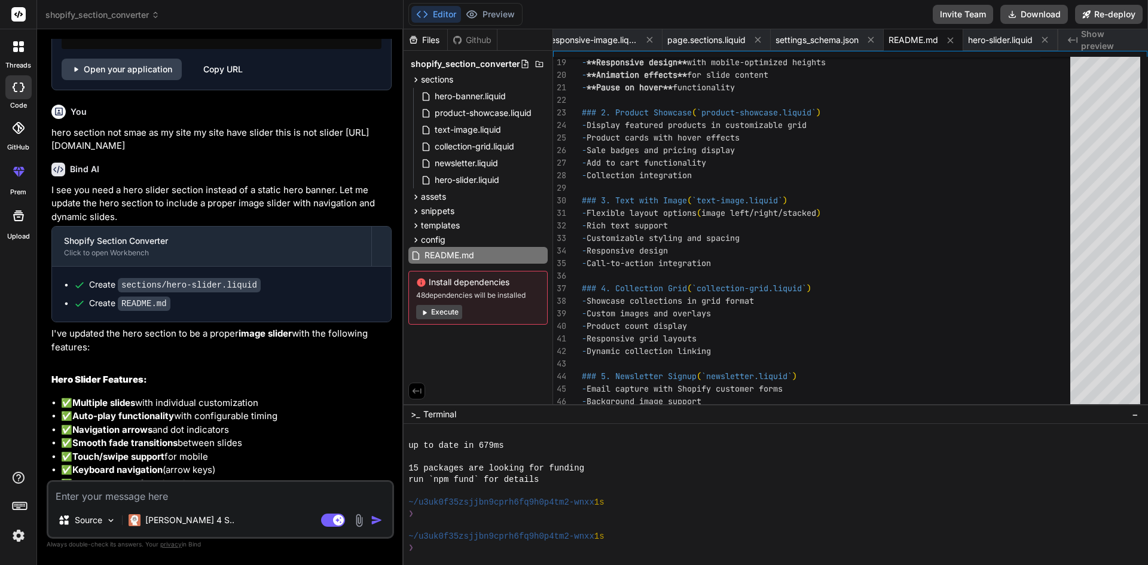
scroll to position [1216, 0]
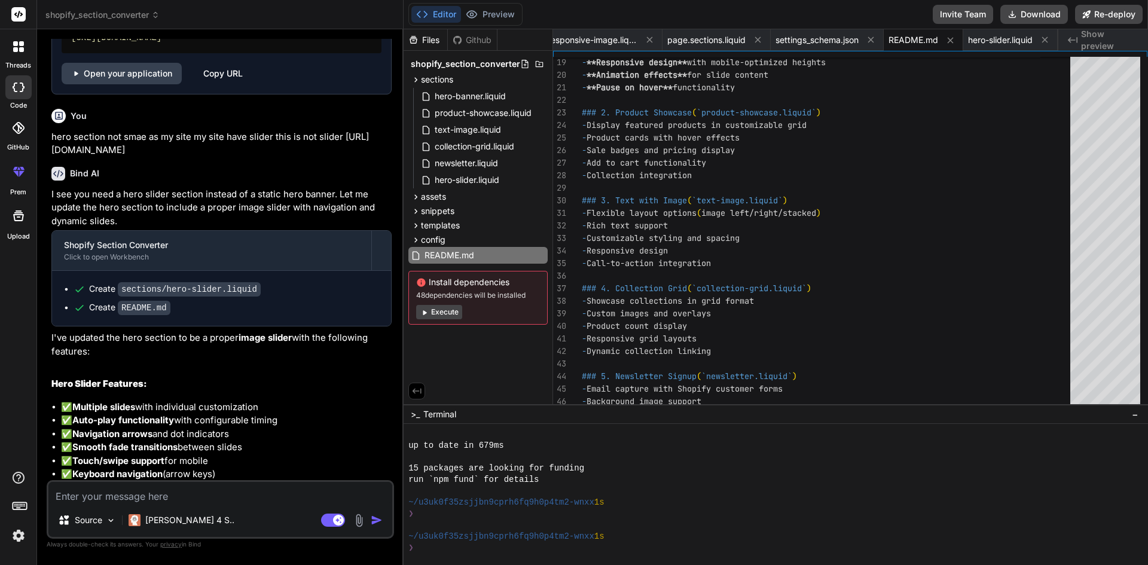
click at [173, 297] on code "sections/hero-slider.liquid" at bounding box center [189, 289] width 143 height 14
click at [477, 99] on span "hero-banner.liquid" at bounding box center [471, 96] width 74 height 14
type textarea "} {% endschema %}"
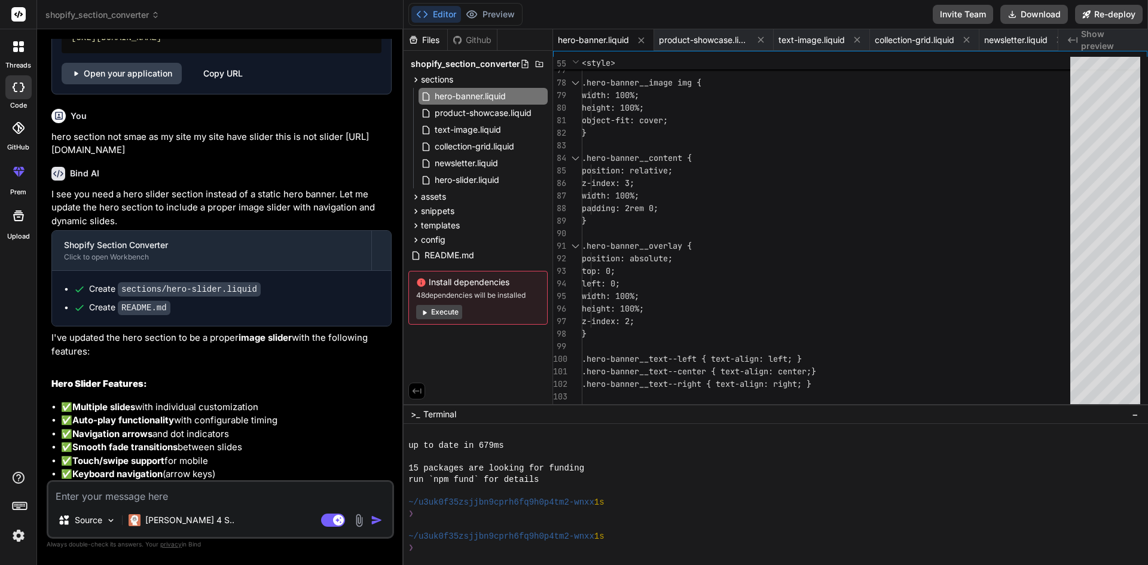
click at [157, 297] on code "sections/hero-slider.liquid" at bounding box center [189, 289] width 143 height 14
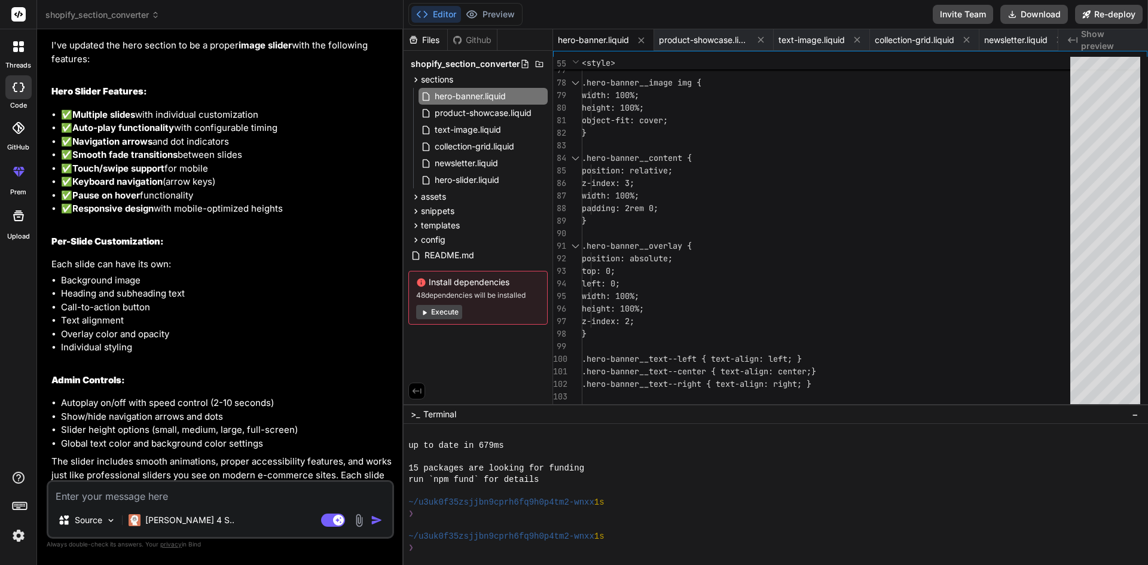
scroll to position [1566, 0]
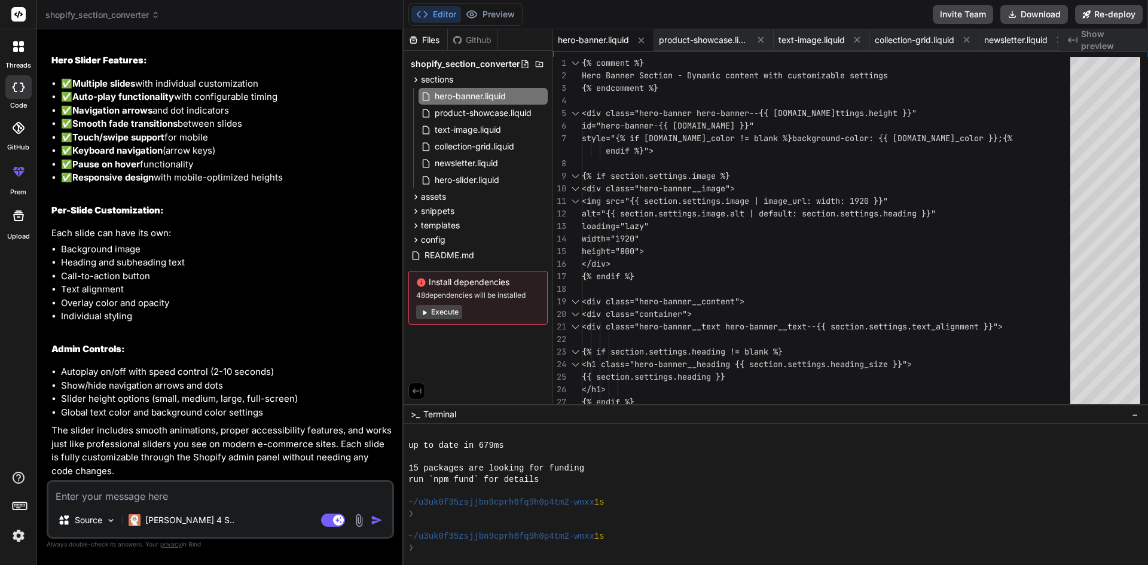
click at [145, 492] on textarea "To enrich screen reader interactions, please activate Accessibility in Grammarl…" at bounding box center [220, 493] width 344 height 22
type textarea "s"
type textarea "x"
type textarea "se"
type textarea "x"
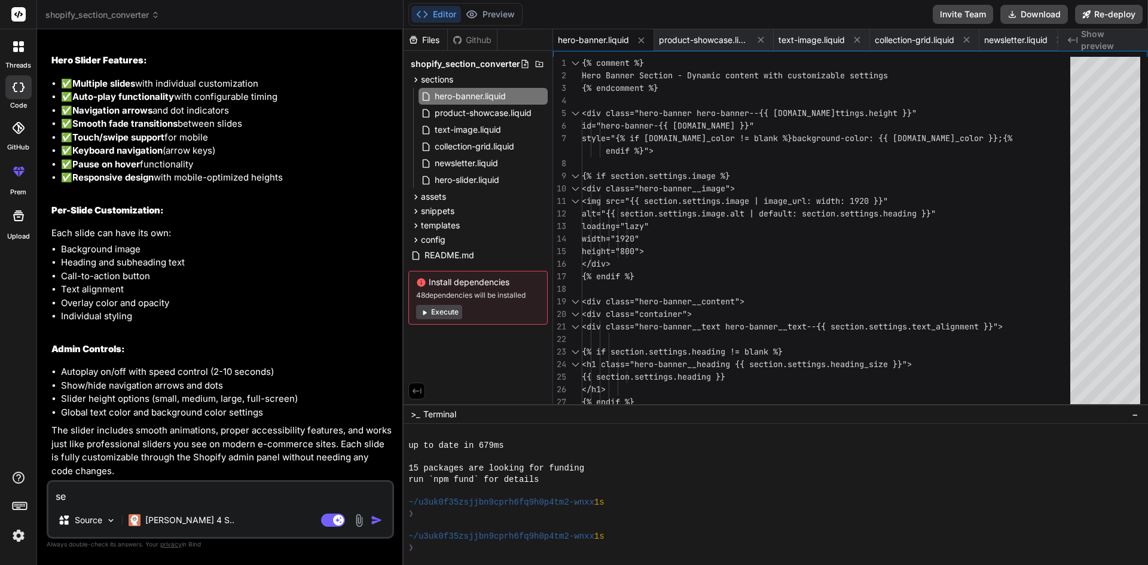
type textarea "sen"
type textarea "x"
type textarea "send"
type textarea "x"
type textarea "send"
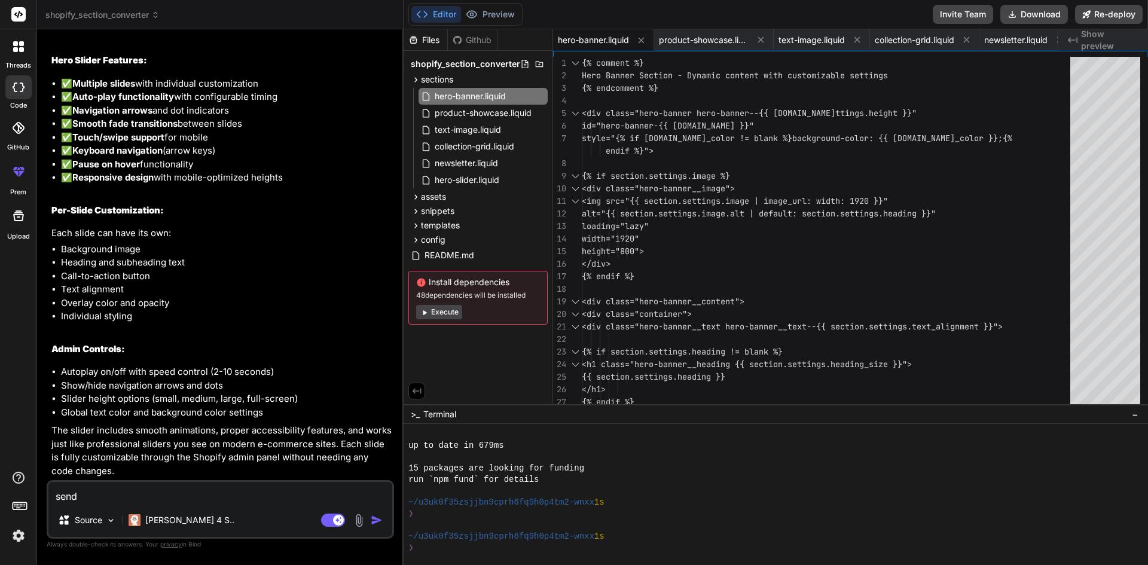
type textarea "x"
type textarea "send m"
type textarea "x"
type textarea "send me"
type textarea "x"
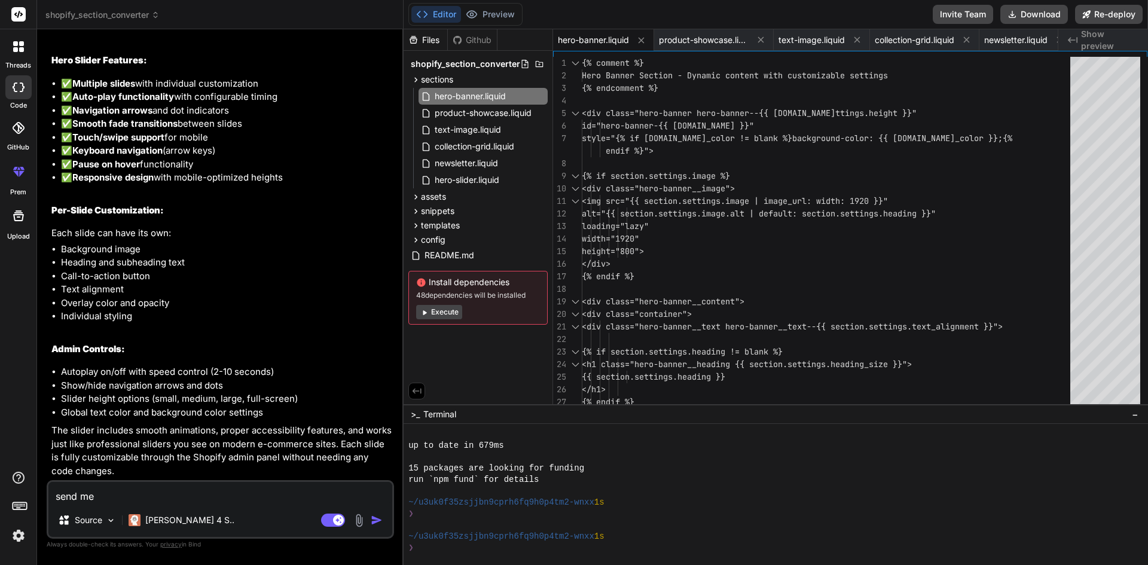
type textarea "send me"
type textarea "x"
type textarea "send me c"
type textarea "x"
type textarea "send me co"
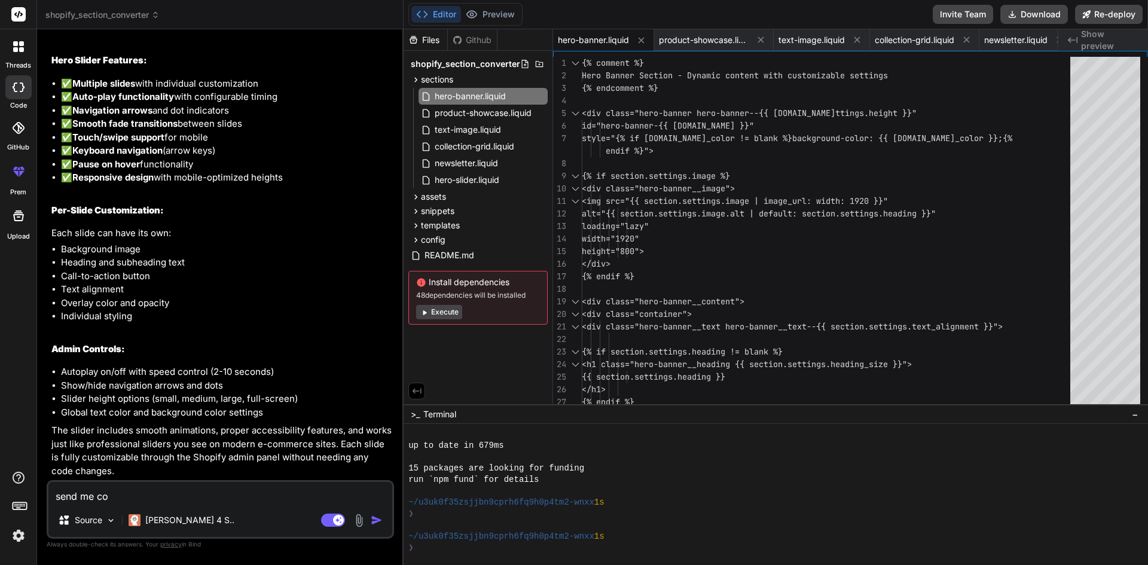
type textarea "x"
type textarea "send me cod"
type textarea "x"
type textarea "send me cod"
type textarea "x"
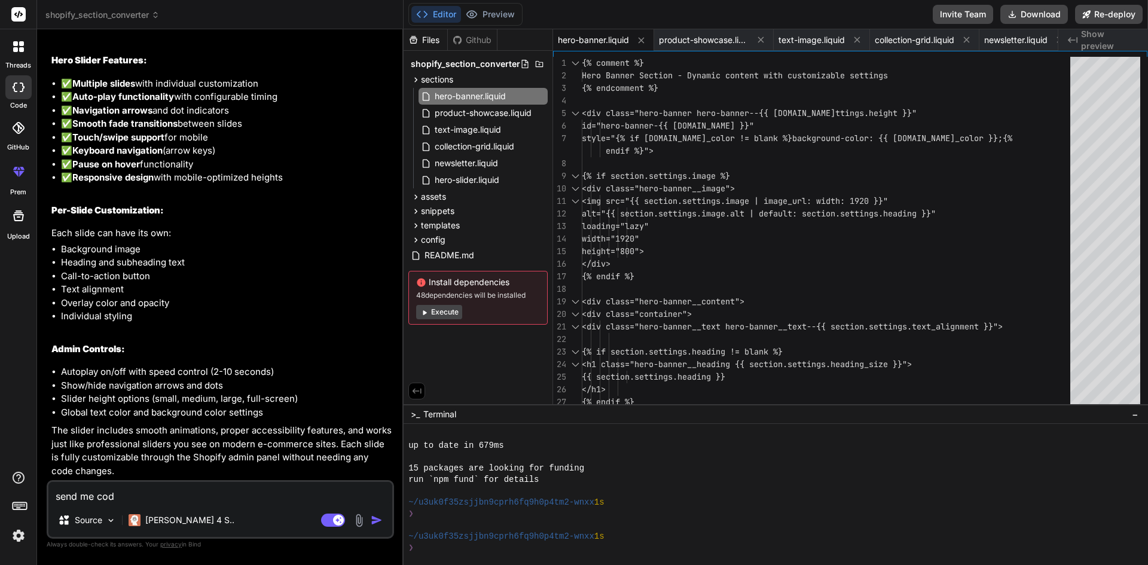
type textarea "send me cod e"
type textarea "x"
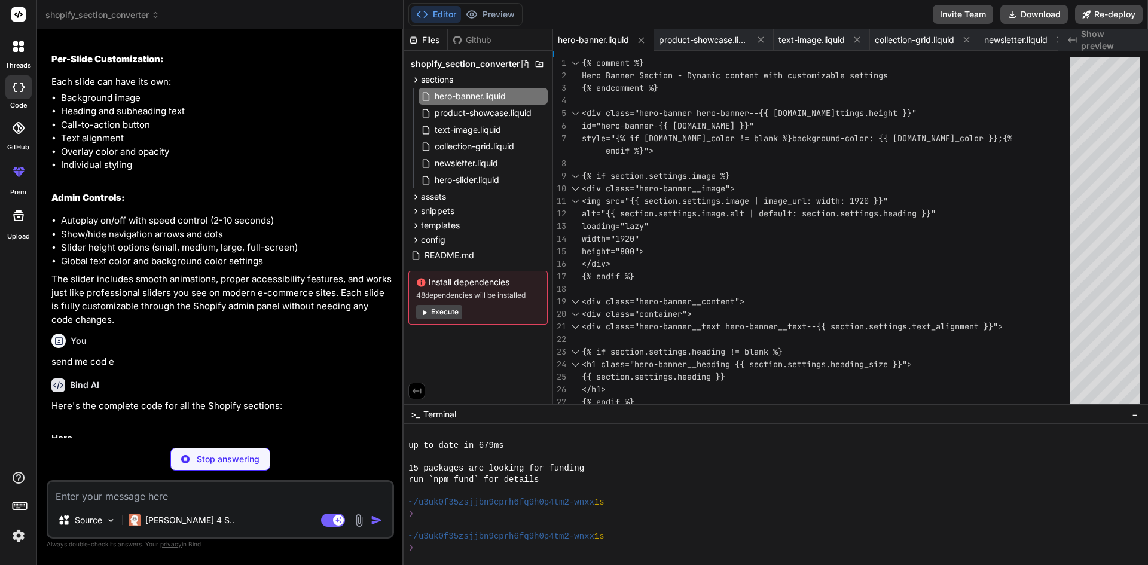
scroll to position [1683, 0]
click at [90, 456] on div "Stop answering" at bounding box center [220, 459] width 347 height 23
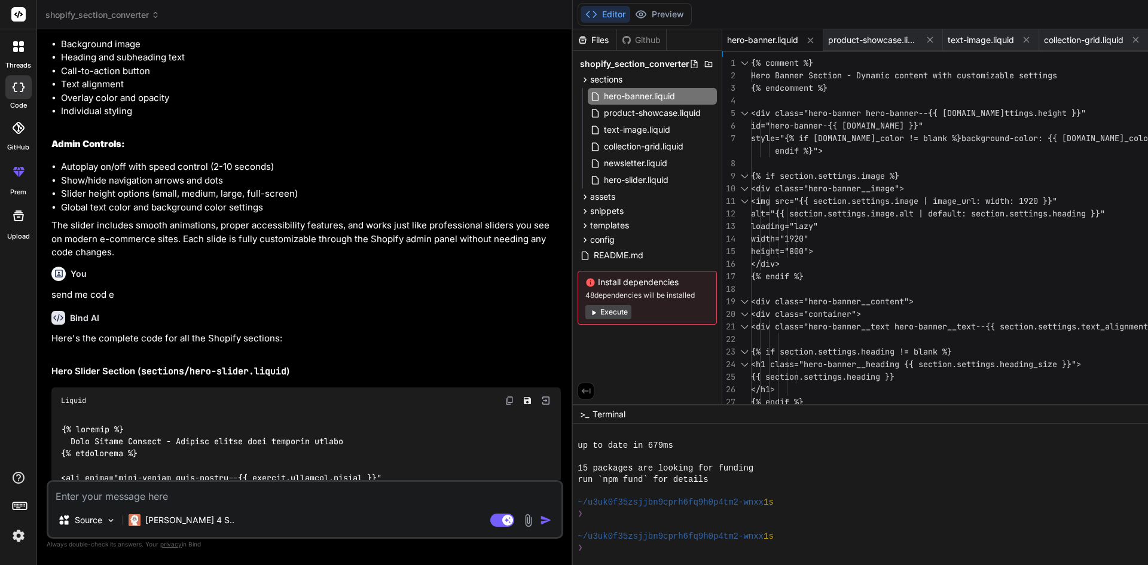
type textarea "x"
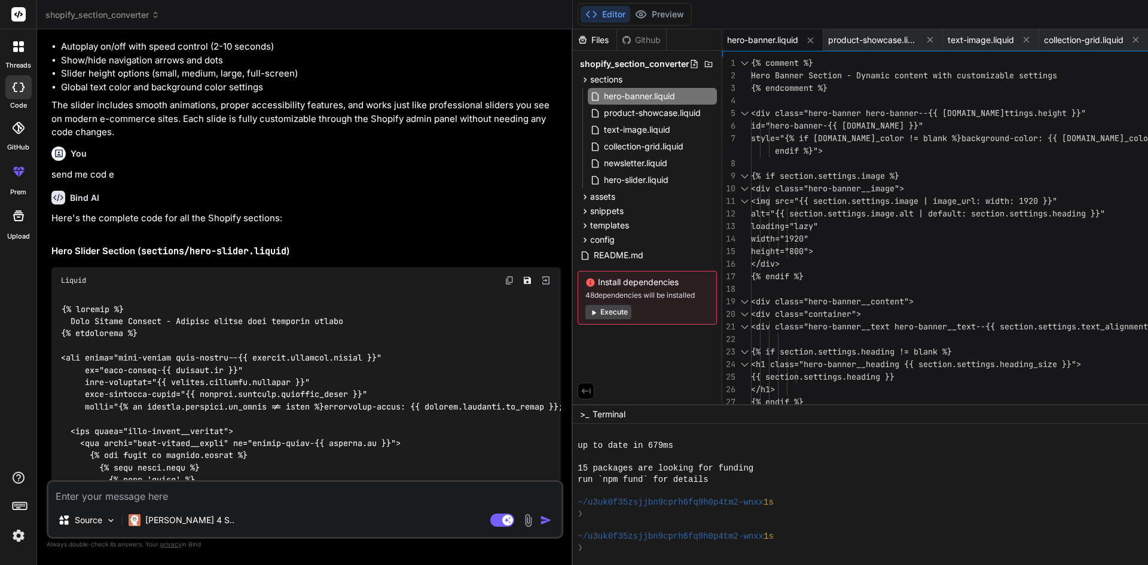
scroll to position [1726, 0]
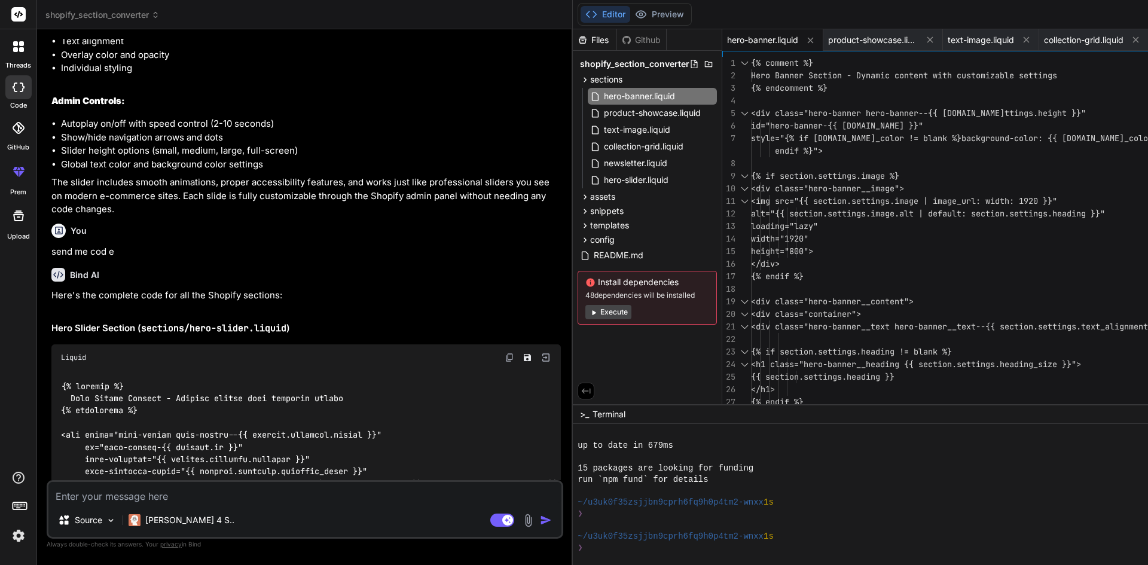
click at [505, 362] on img at bounding box center [510, 358] width 10 height 10
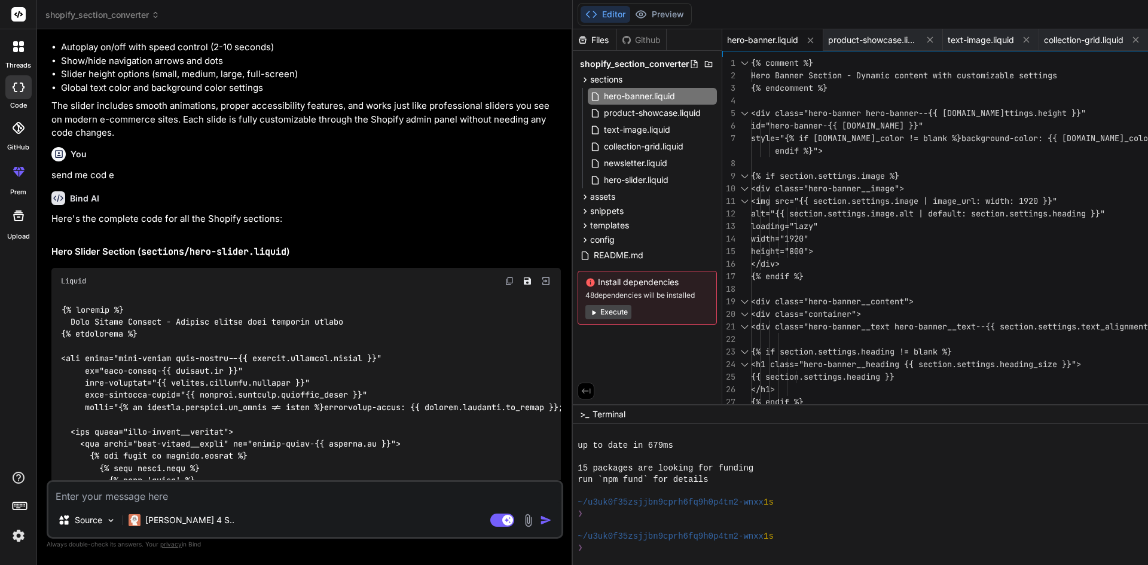
scroll to position [1845, 0]
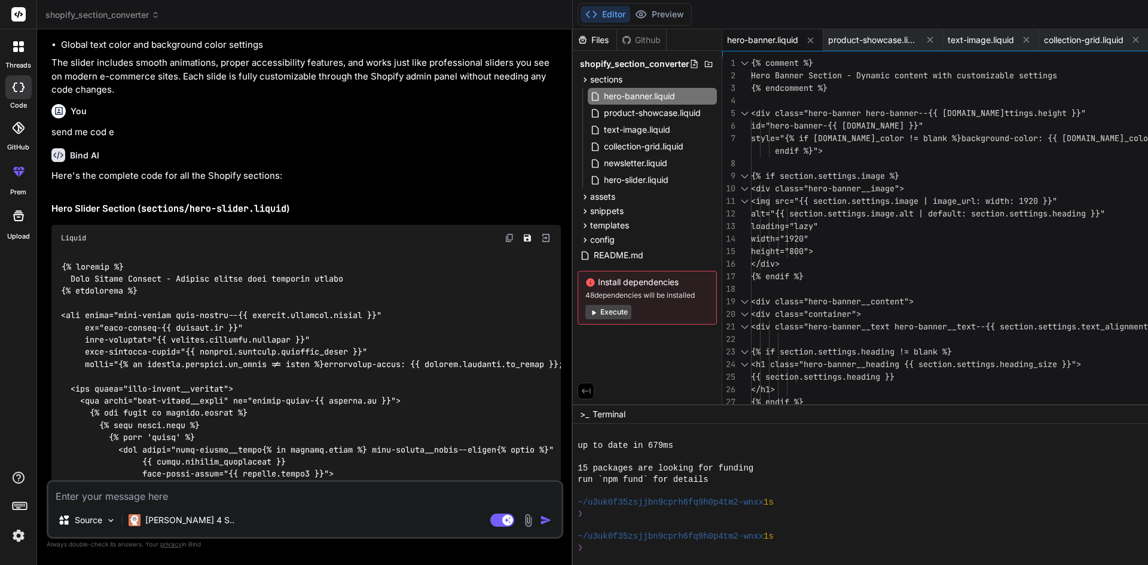
click at [505, 243] on img at bounding box center [510, 238] width 10 height 10
type textarea "<div class="hero-banner__image"> <img src="{{ section.settings.image | image_ur…"
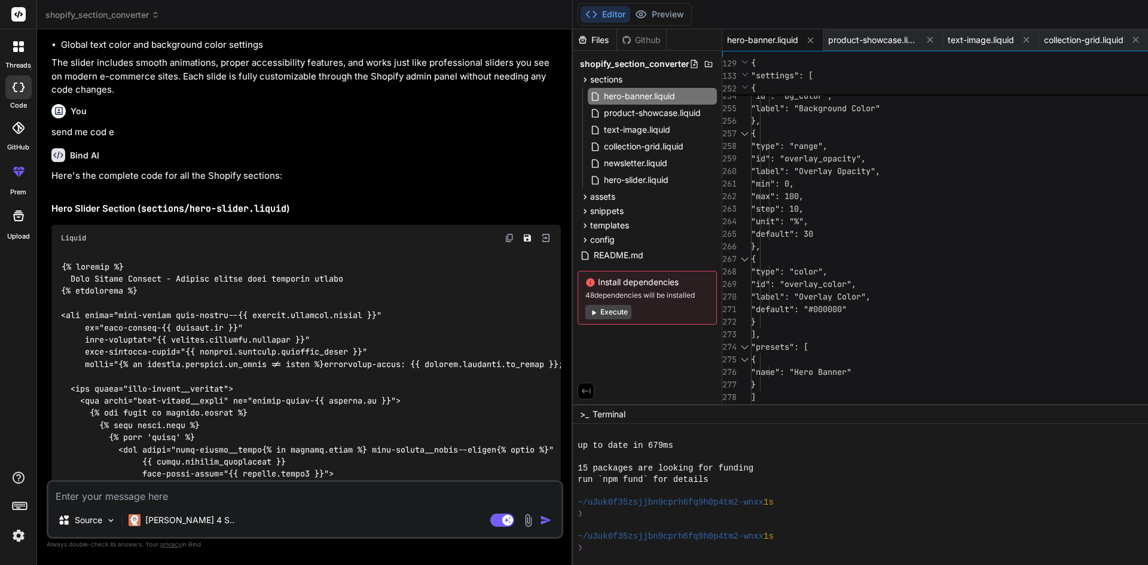
click at [157, 495] on textarea "To enrich screen reader interactions, please activate Accessibility in Grammarl…" at bounding box center [304, 493] width 513 height 22
type textarea "s"
type textarea "x"
type textarea "sh"
type textarea "x"
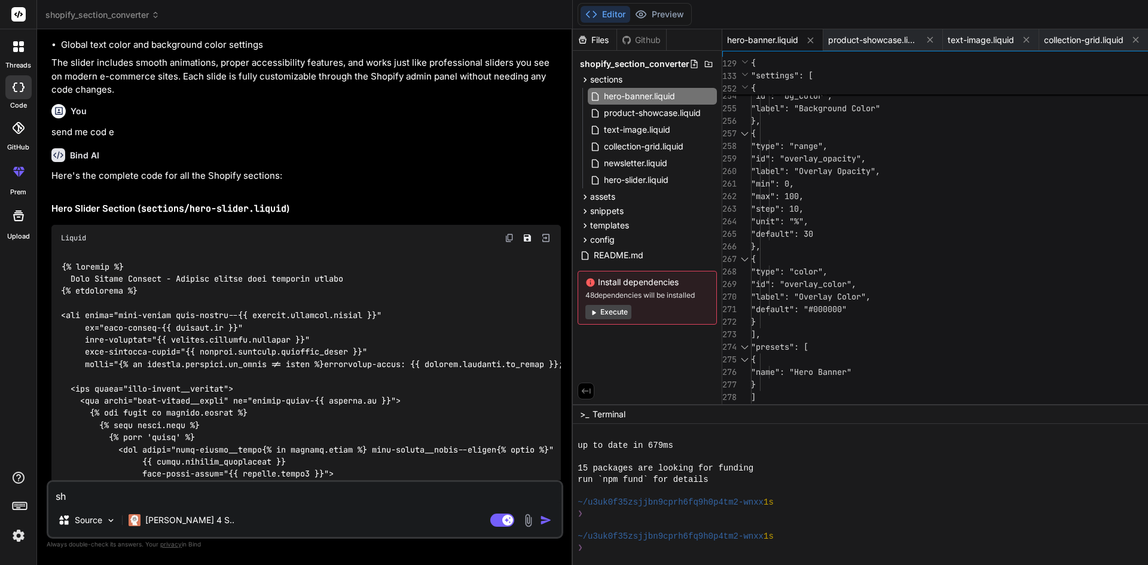
type textarea "sho"
paste textarea "FileSaveError: Invalid schema: setting with id="autoplay_speed" default must be…"
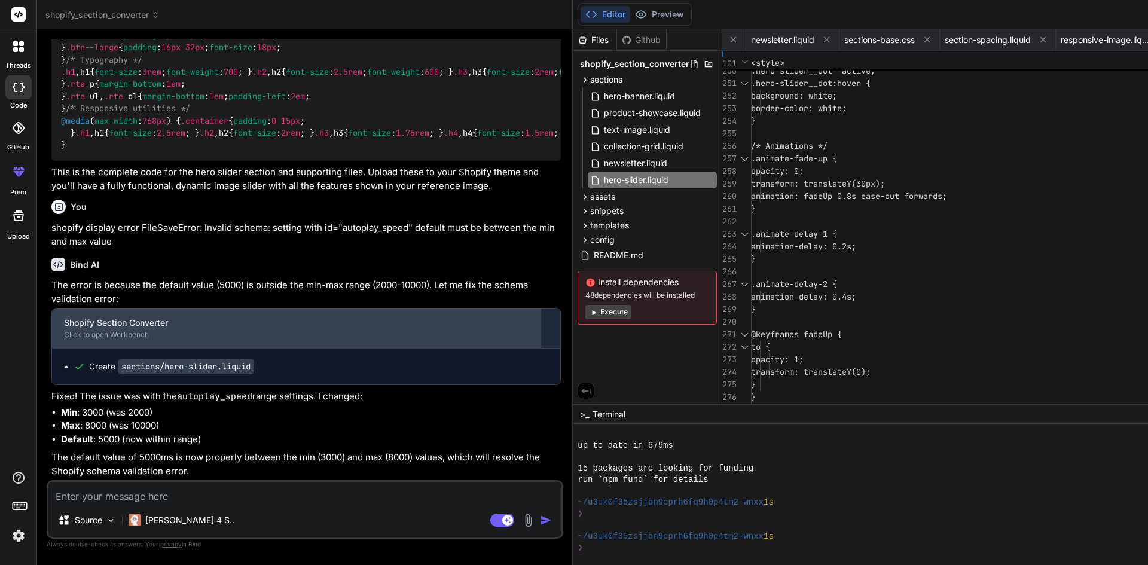
scroll to position [15364, 0]
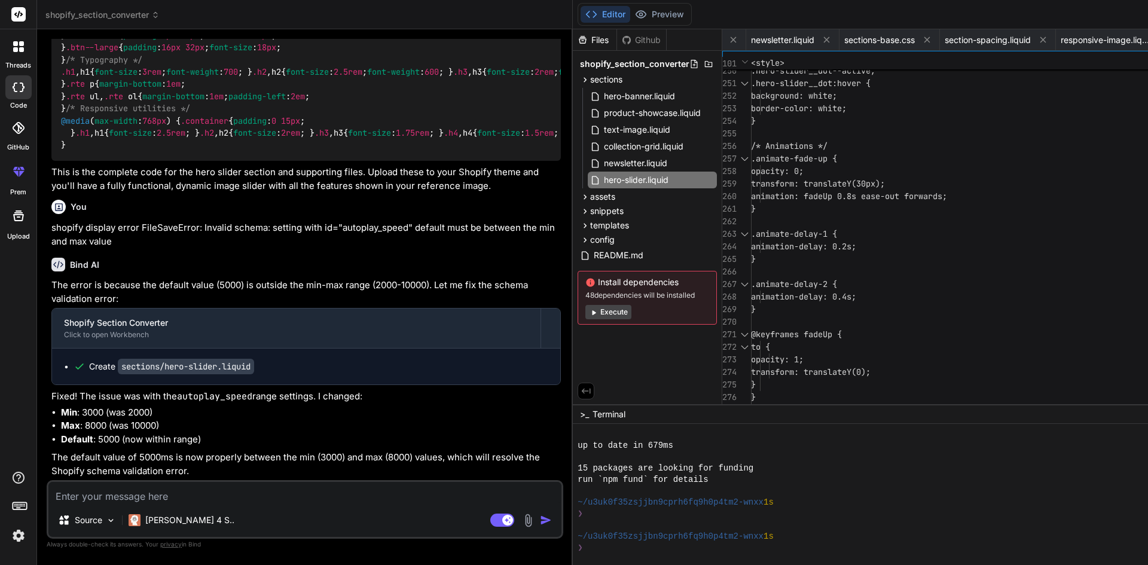
click at [201, 373] on code "sections/hero-slider.liquid" at bounding box center [186, 367] width 136 height 16
click at [197, 425] on li "Max : 8000 (was 10000)" at bounding box center [311, 426] width 500 height 14
click at [164, 368] on code "sections/hero-slider.liquid" at bounding box center [186, 367] width 136 height 16
click at [149, 493] on textarea "To enrich screen reader interactions, please activate Accessibility in Grammarl…" at bounding box center [304, 493] width 513 height 22
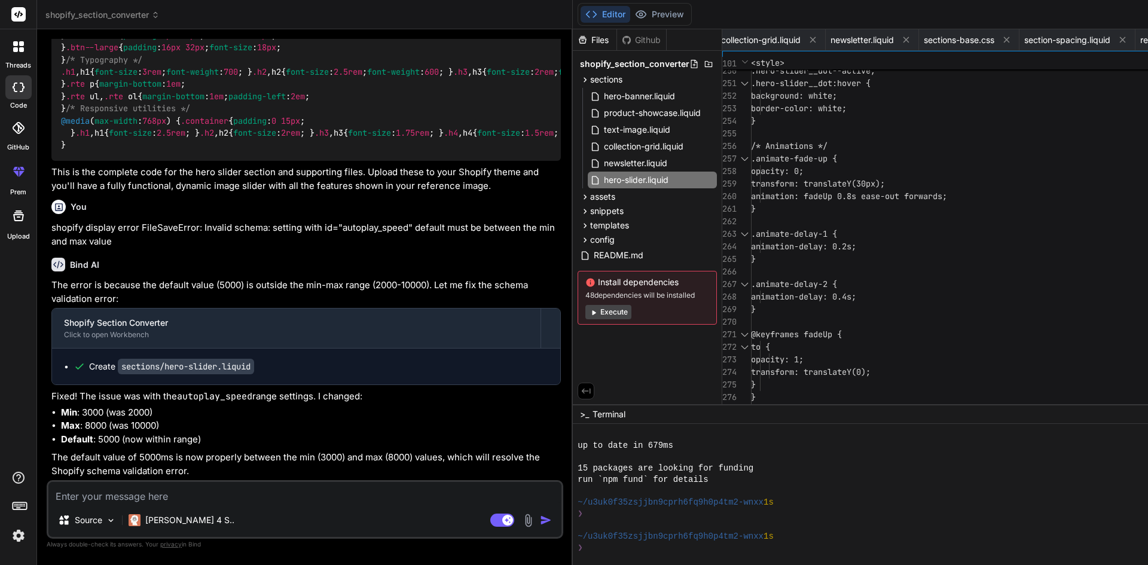
scroll to position [0, 679]
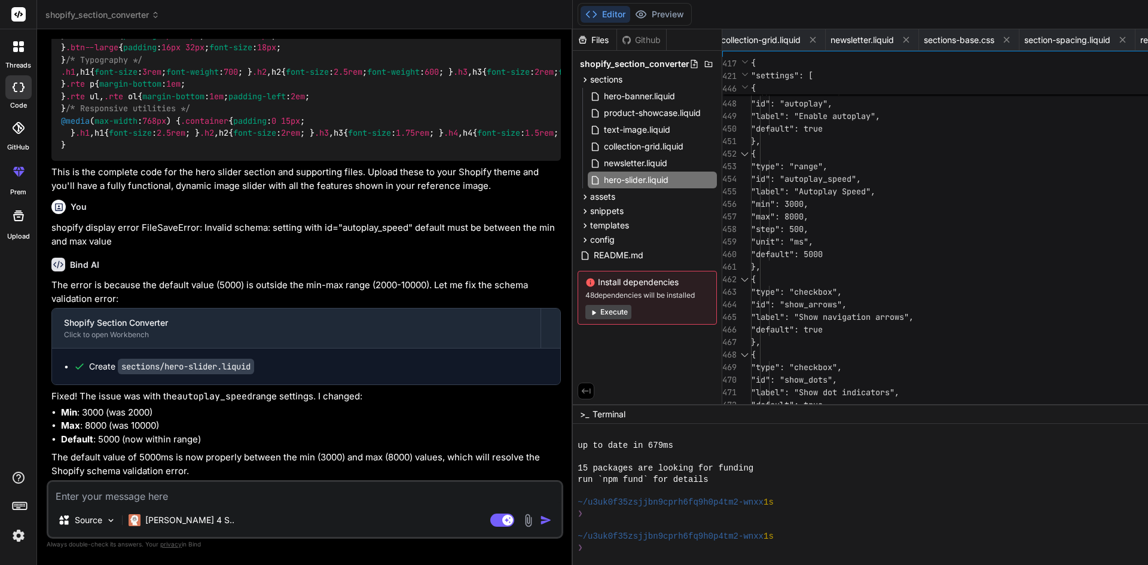
click at [169, 487] on textarea "To enrich screen reader interactions, please activate Accessibility in Grammarl…" at bounding box center [304, 493] width 513 height 22
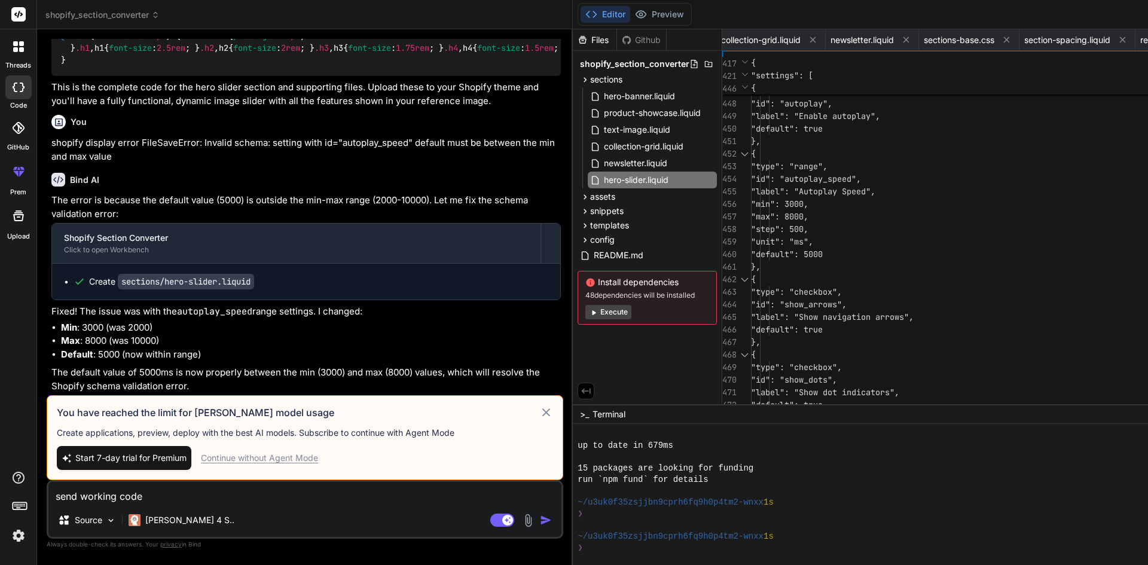
click at [539, 405] on icon at bounding box center [546, 412] width 14 height 14
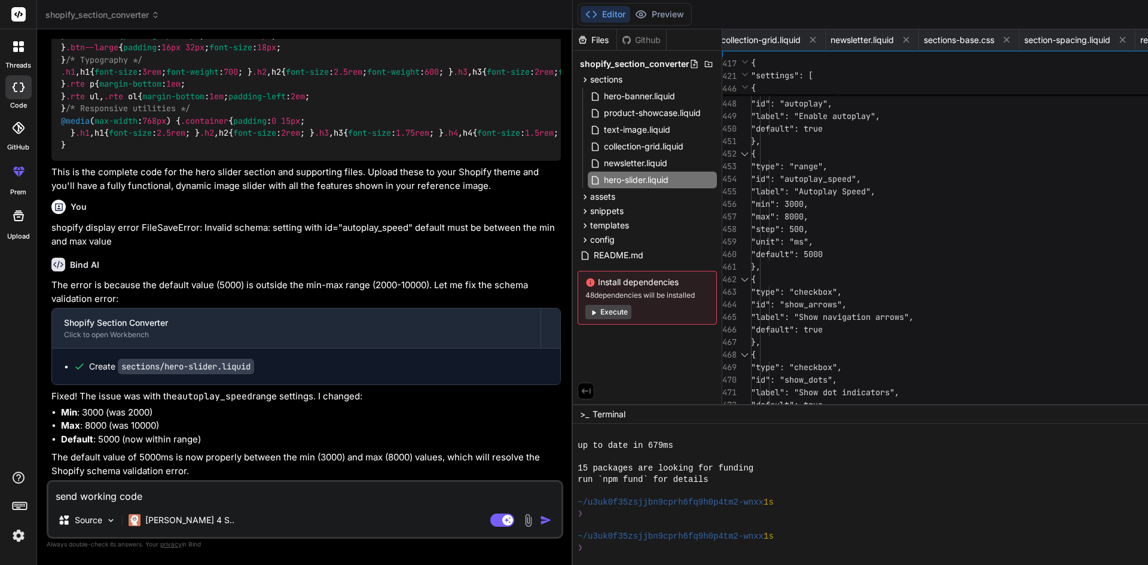
click at [147, 491] on textarea "send working code" at bounding box center [304, 493] width 513 height 22
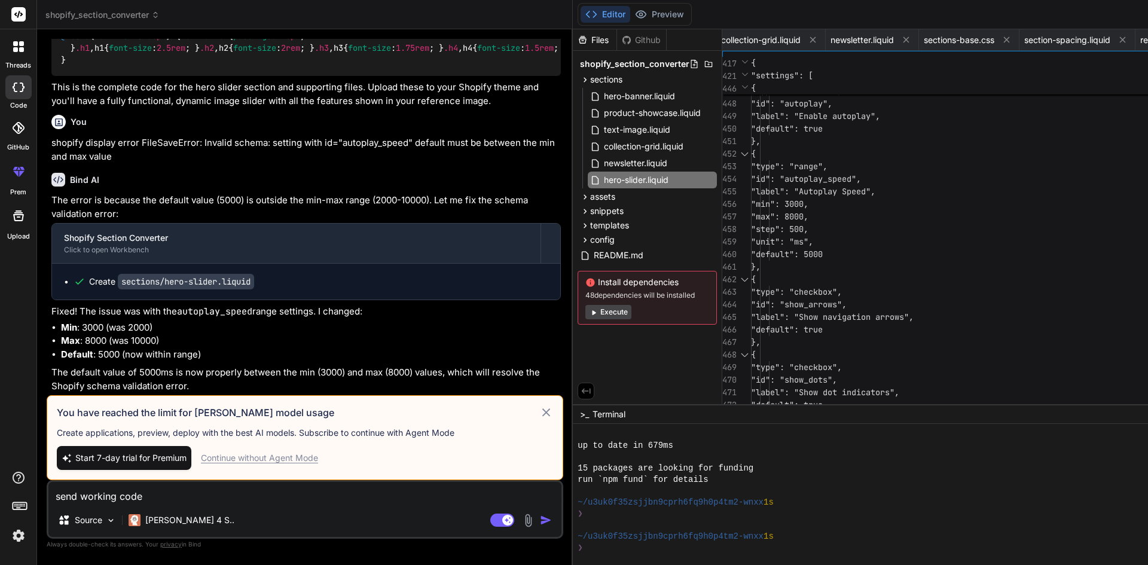
click at [132, 463] on span "Start 7-day trial for Premium" at bounding box center [130, 458] width 111 height 12
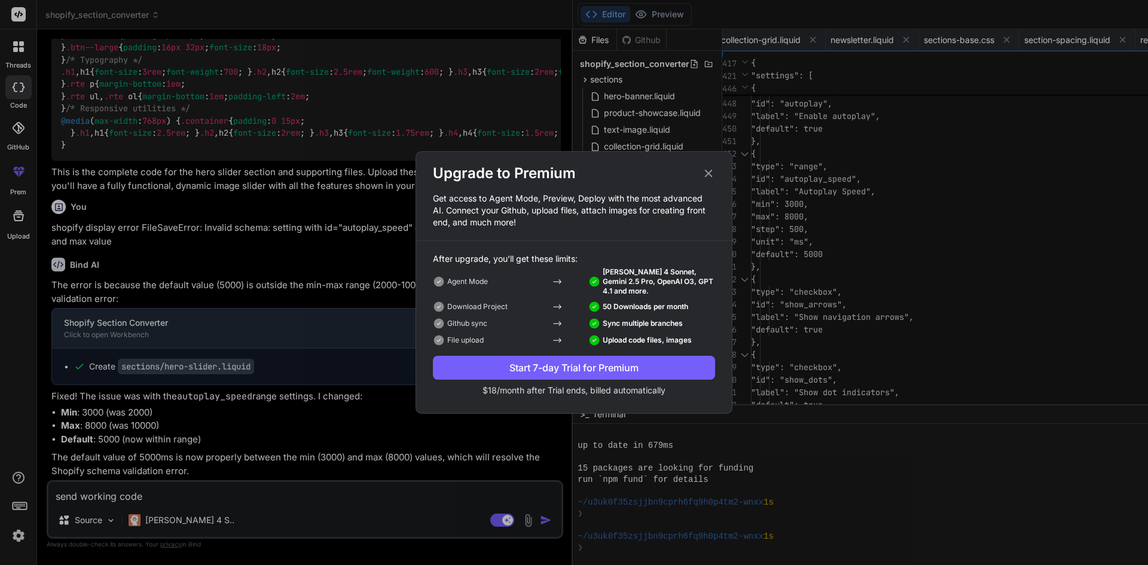
click at [707, 175] on icon at bounding box center [709, 174] width 8 height 8
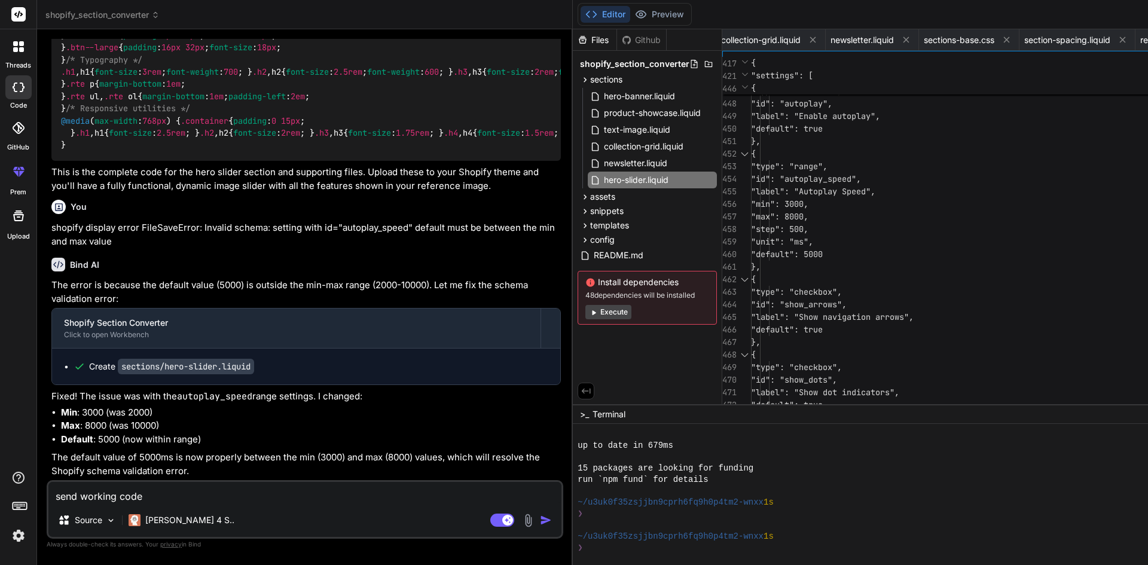
click at [540, 522] on img "button" at bounding box center [546, 520] width 12 height 12
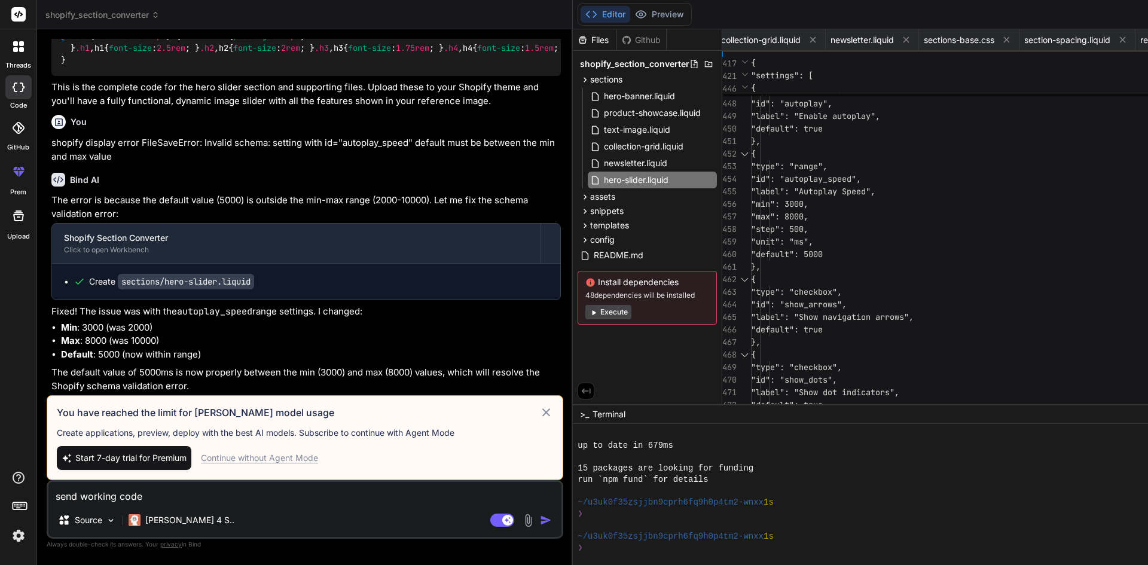
click at [297, 456] on div "Continue without Agent Mode" at bounding box center [259, 458] width 117 height 12
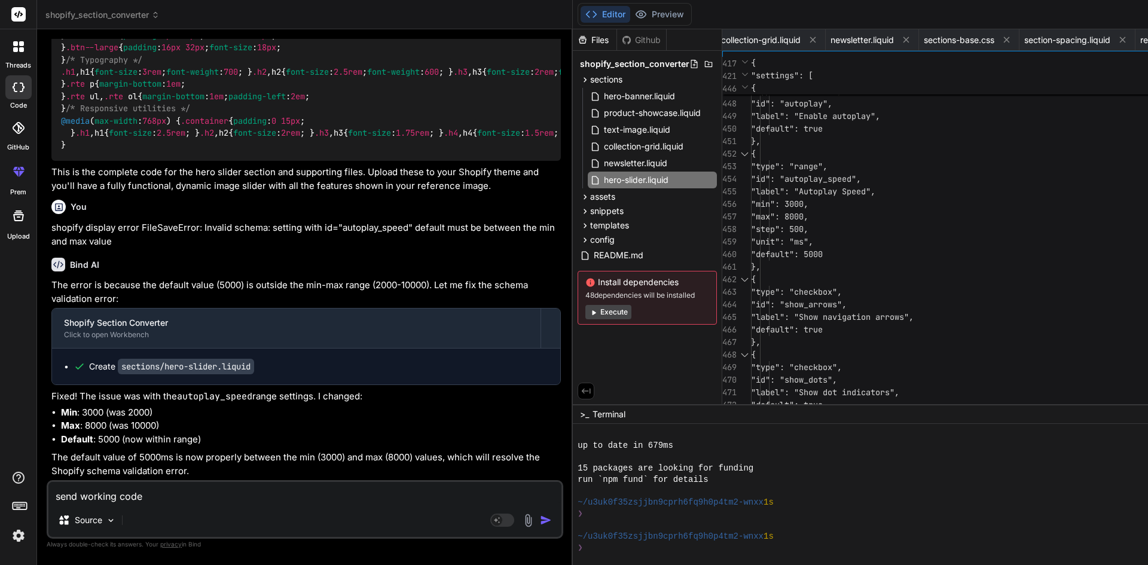
click at [540, 520] on img "button" at bounding box center [546, 520] width 12 height 12
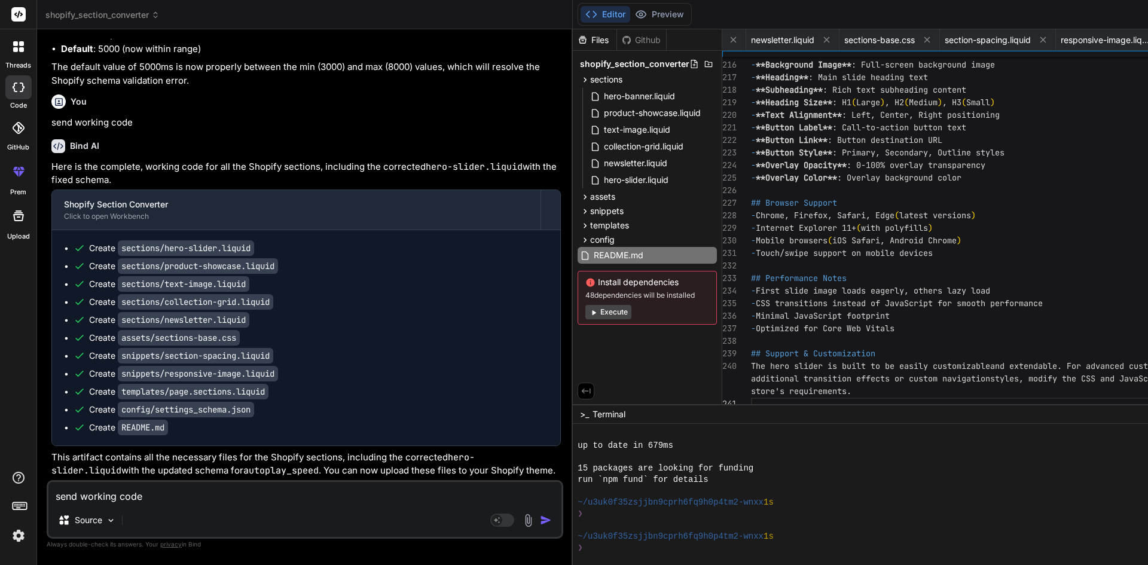
scroll to position [15768, 0]
click at [200, 240] on code "sections/hero-slider.liquid" at bounding box center [186, 248] width 136 height 16
click at [203, 240] on code "sections/hero-slider.liquid" at bounding box center [186, 248] width 136 height 16
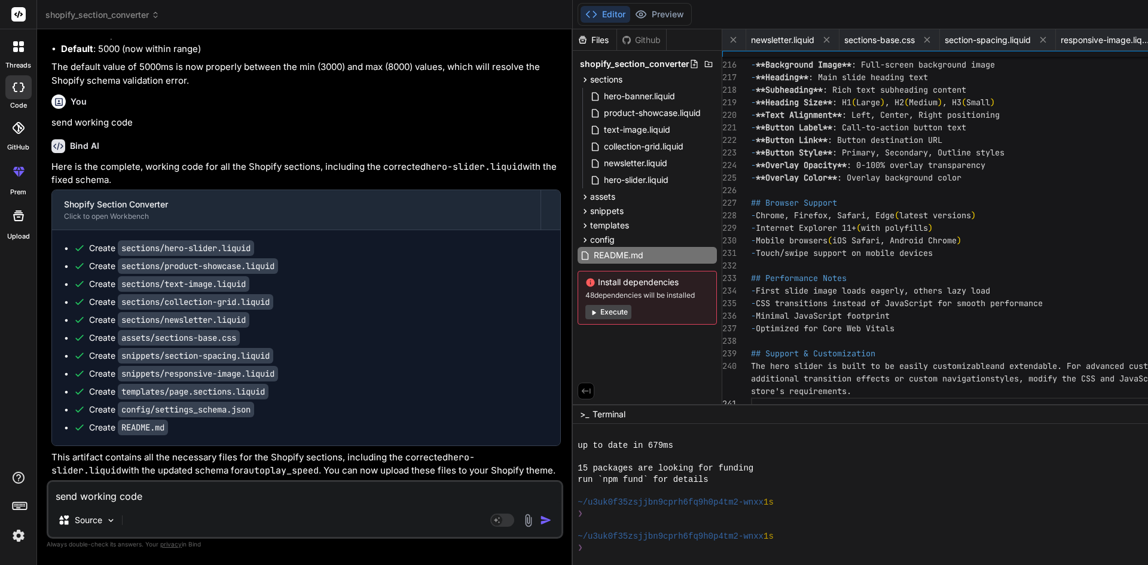
scroll to position [0, 0]
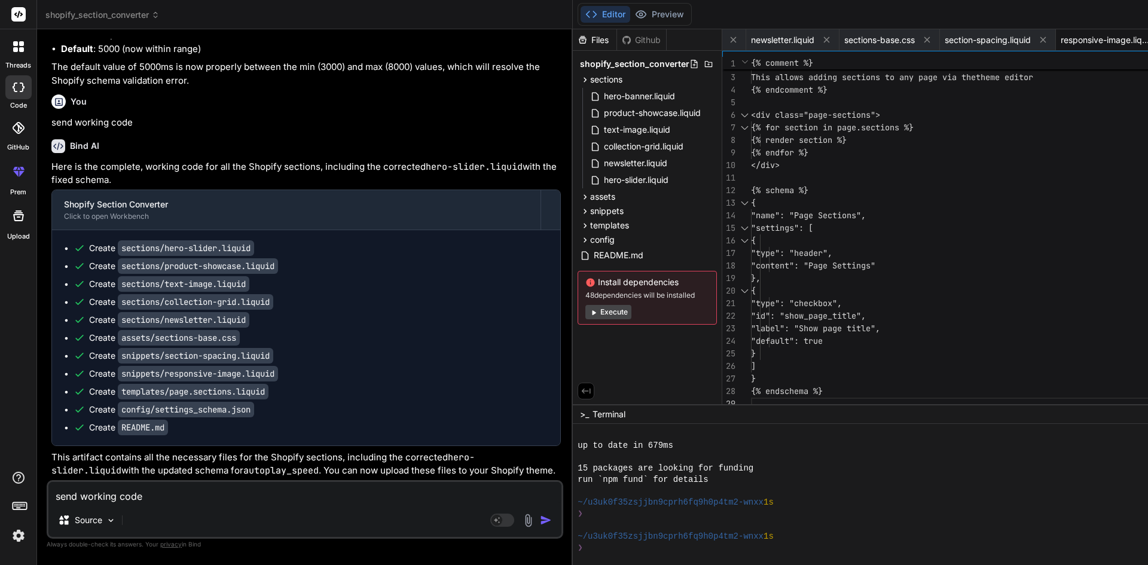
click at [1061, 42] on span "responsive-image.liquid" at bounding box center [1106, 40] width 90 height 12
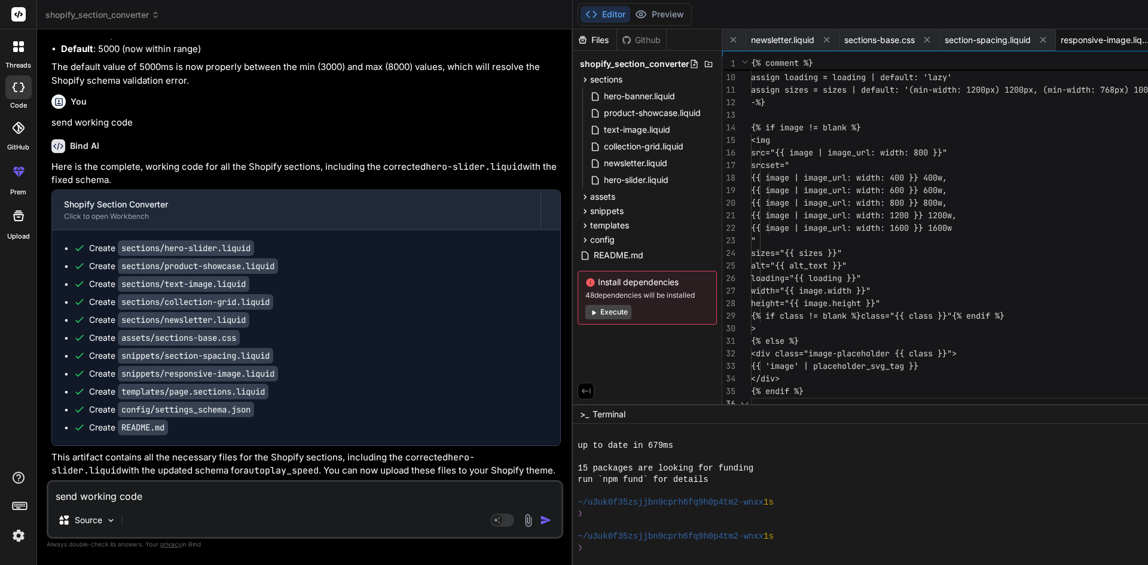
scroll to position [0, 744]
click at [603, 97] on span "hero-banner.liquid" at bounding box center [640, 96] width 74 height 14
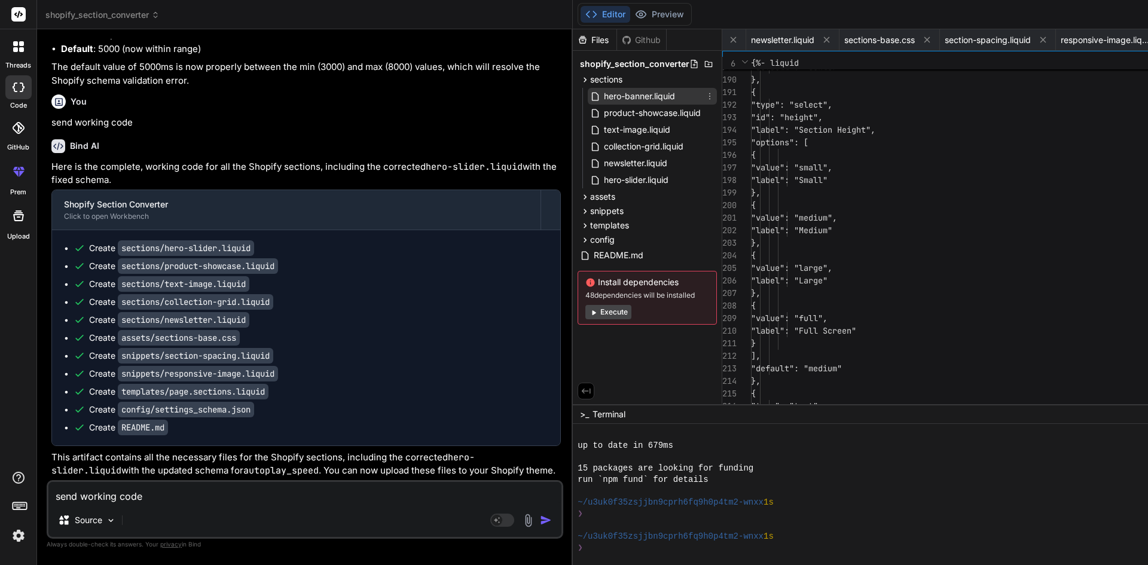
scroll to position [0, 0]
